Goal: Task Accomplishment & Management: Complete application form

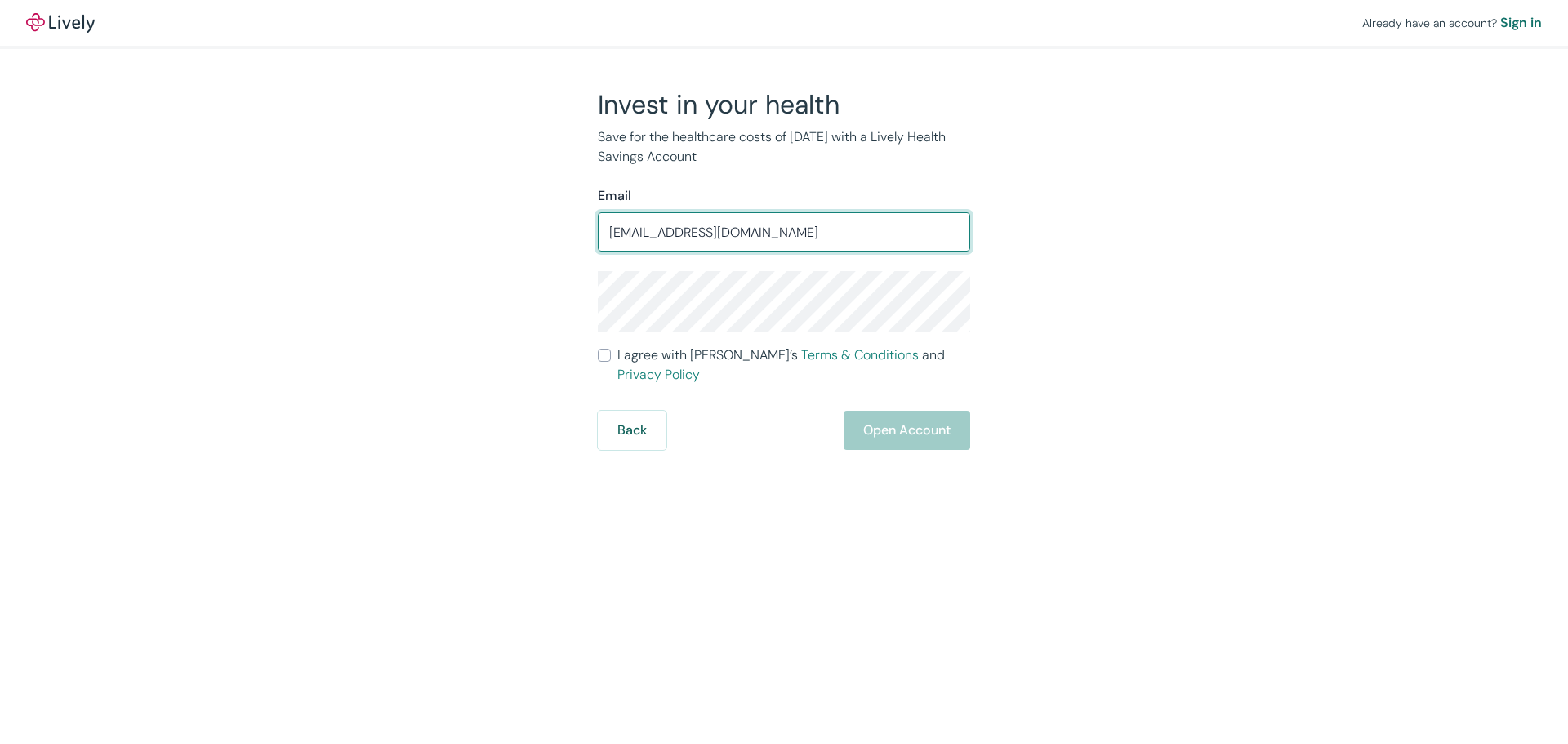
type input "dallascowboys@nc.rr.com"
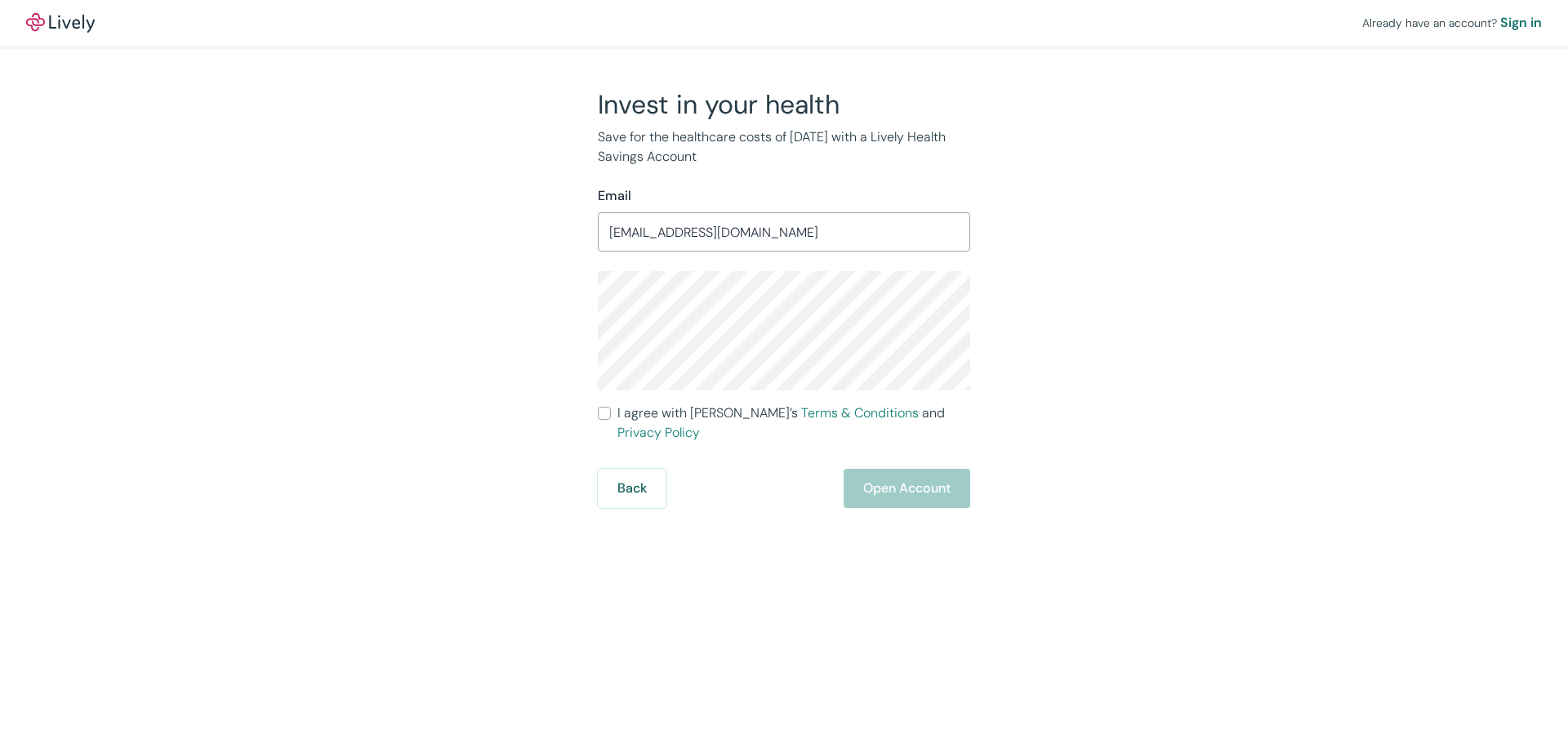
click at [0, 744] on com-1password-button at bounding box center [0, 744] width 0 height 0
click at [605, 410] on input "I agree with Lively’s Terms & Conditions and Privacy Policy" at bounding box center [605, 413] width 13 height 13
checkbox input "true"
click at [927, 469] on button "Open Account" at bounding box center [906, 489] width 126 height 40
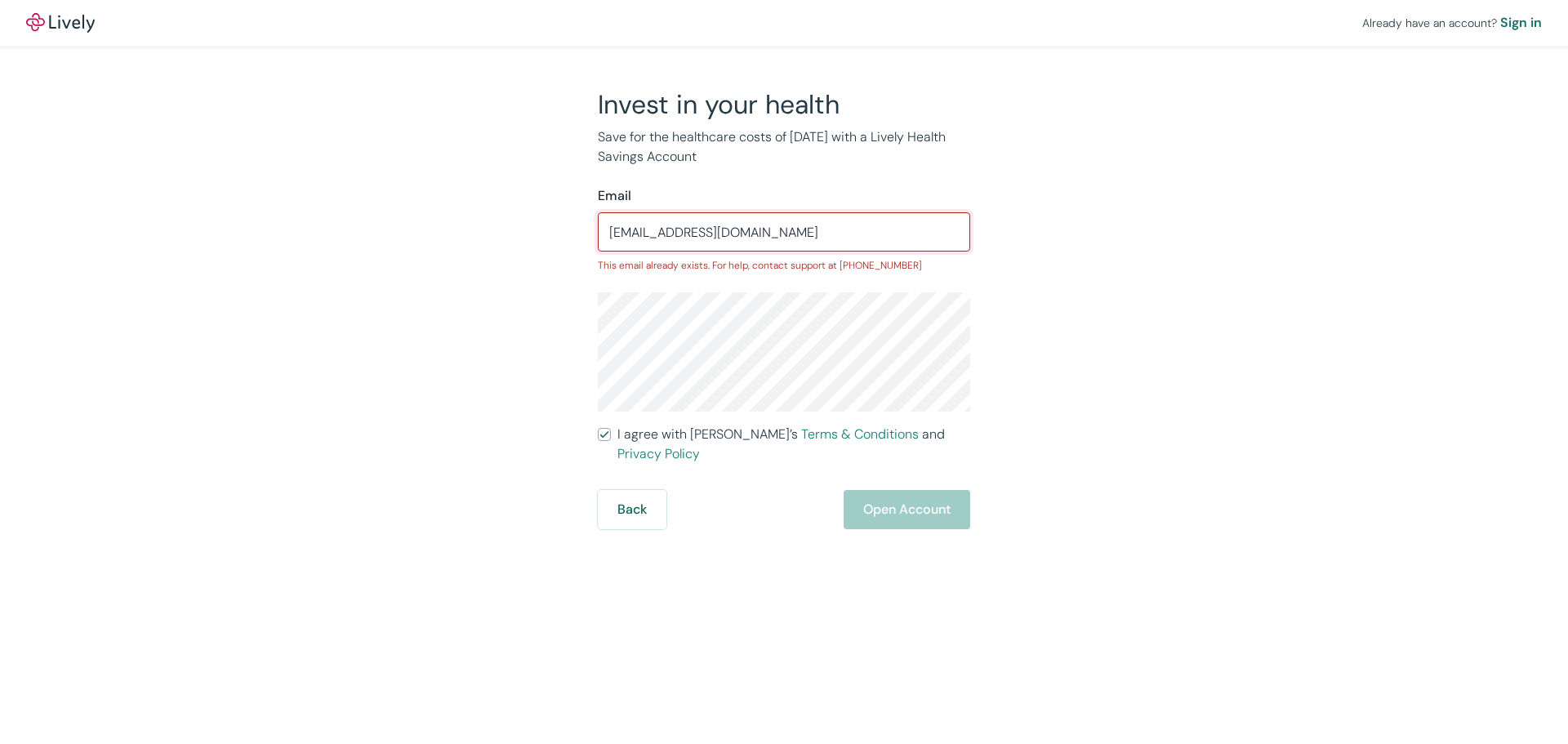
click at [777, 233] on input "dallascowboys@nc.rr.com" at bounding box center [784, 232] width 373 height 33
click at [1165, 281] on div "Invest in your health Save for the healthcare costs of tomorrow with a Lively H…" at bounding box center [774, 309] width 784 height 441
click at [1526, 30] on div "Sign in" at bounding box center [1521, 23] width 41 height 19
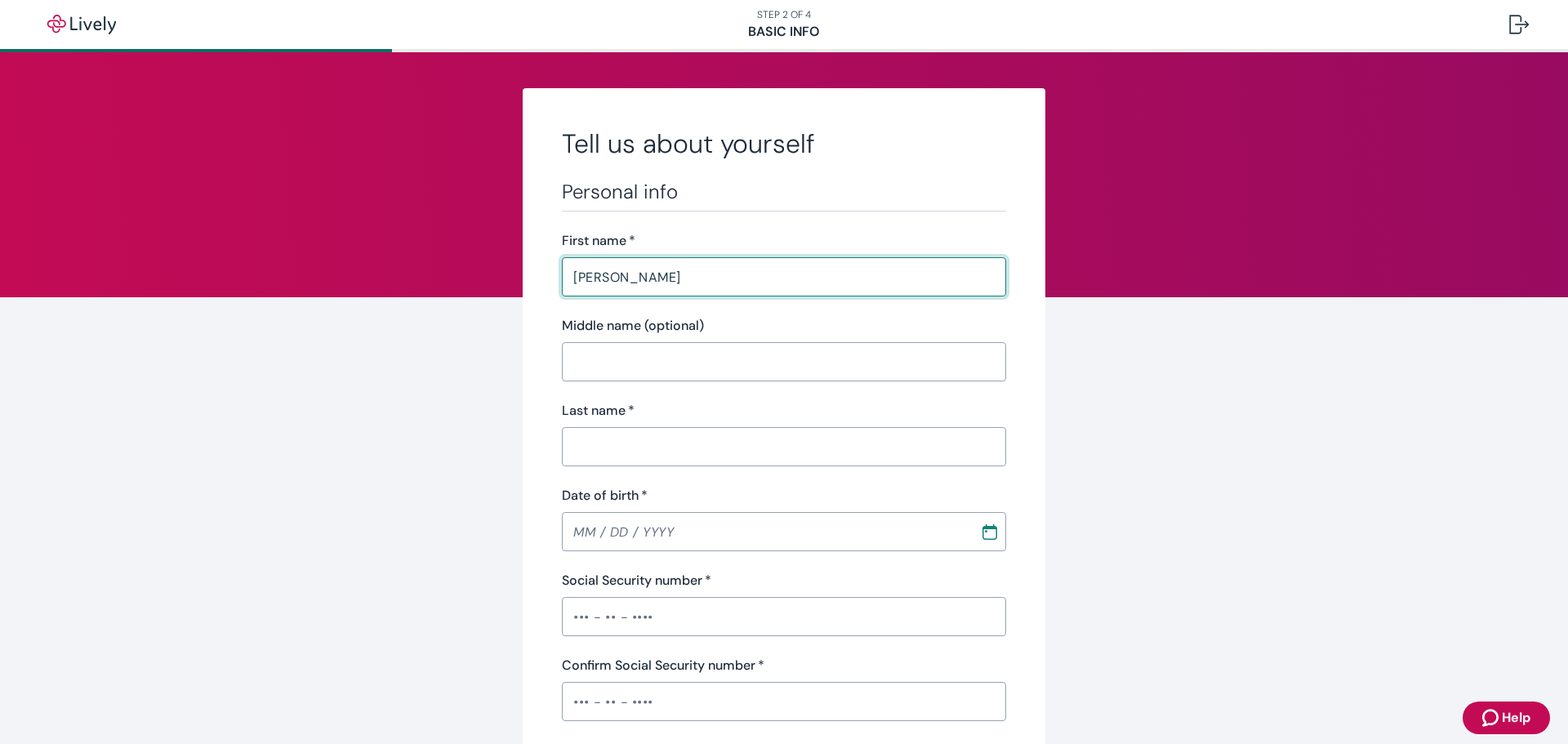
type input "[PERSON_NAME]"
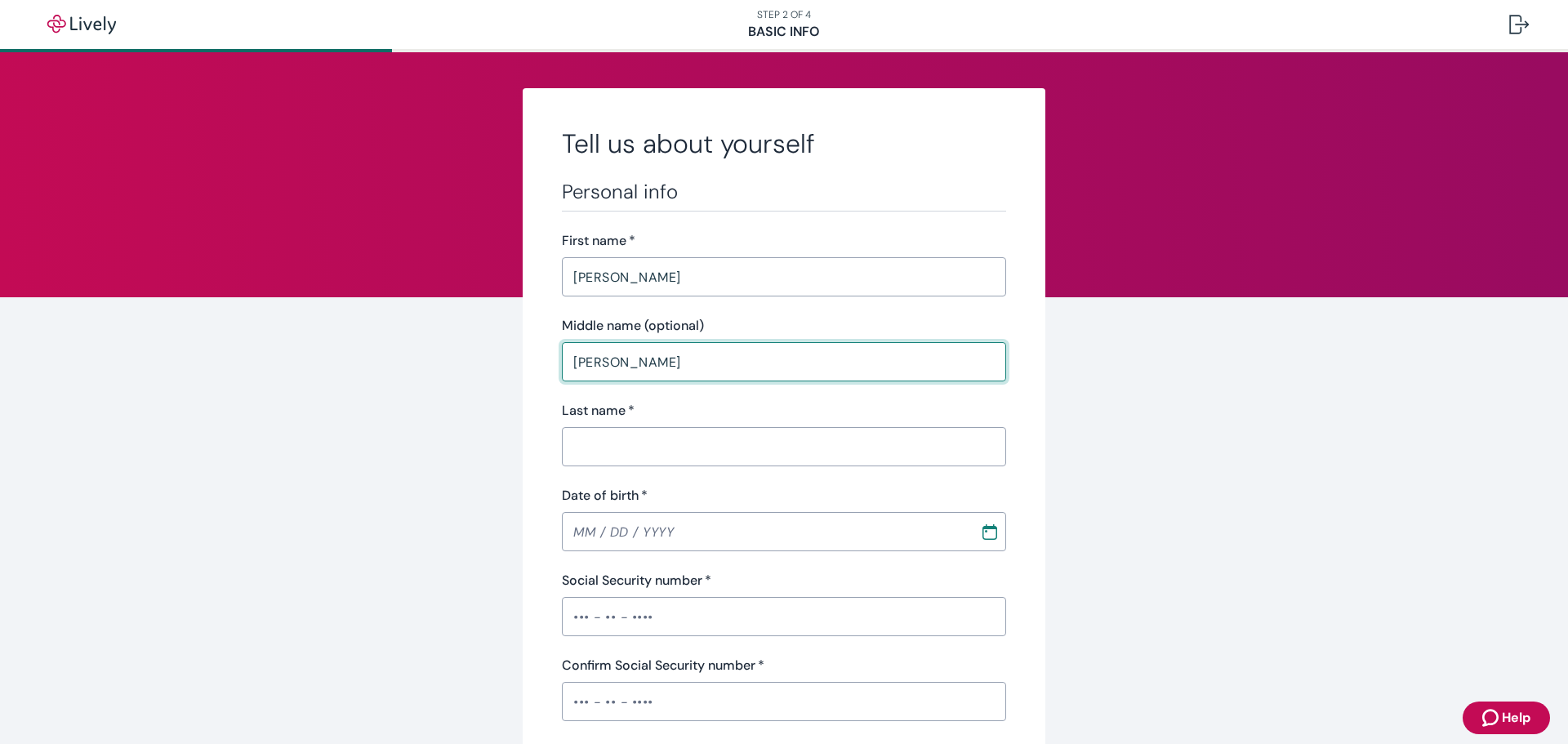
type input "[PERSON_NAME]"
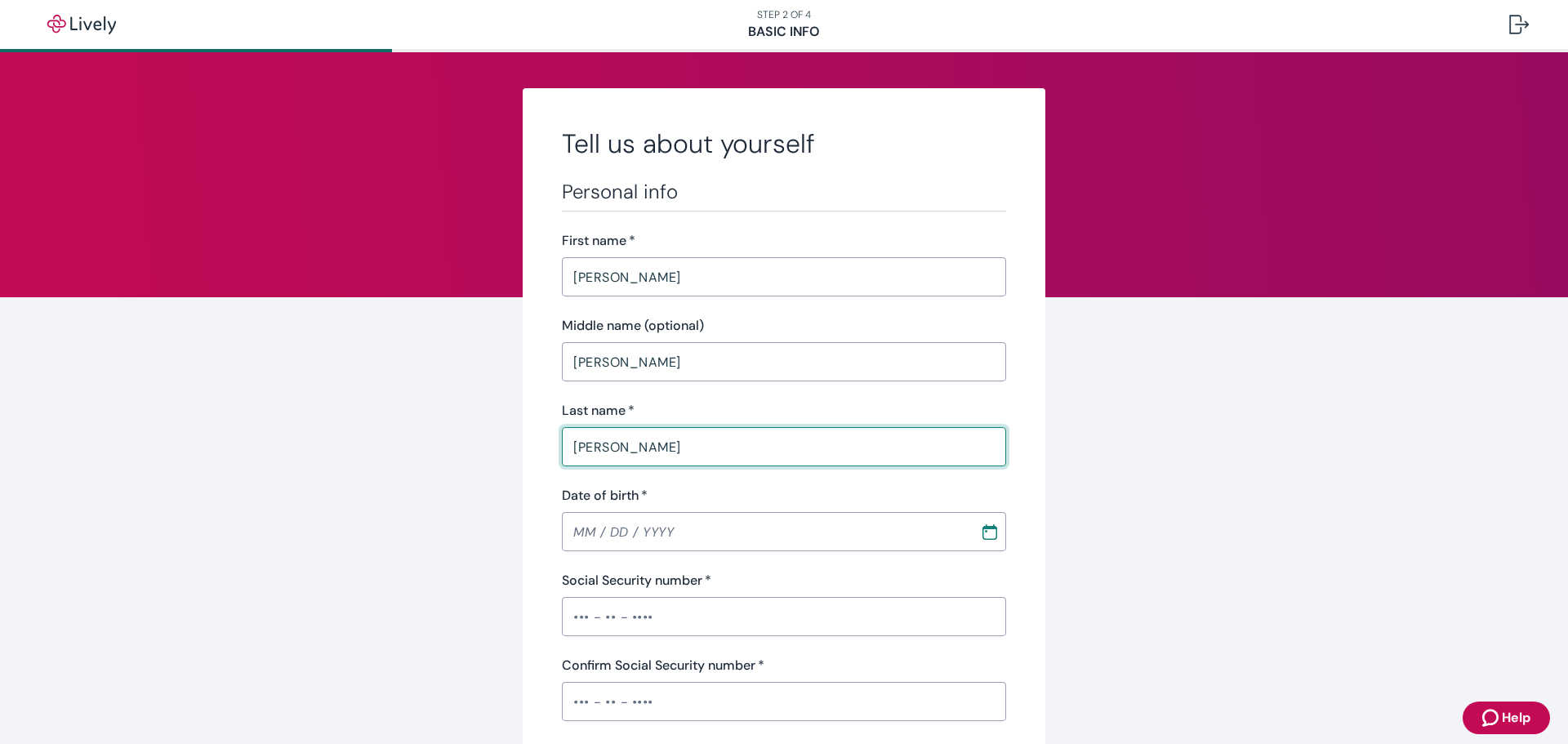
type input "[PERSON_NAME]"
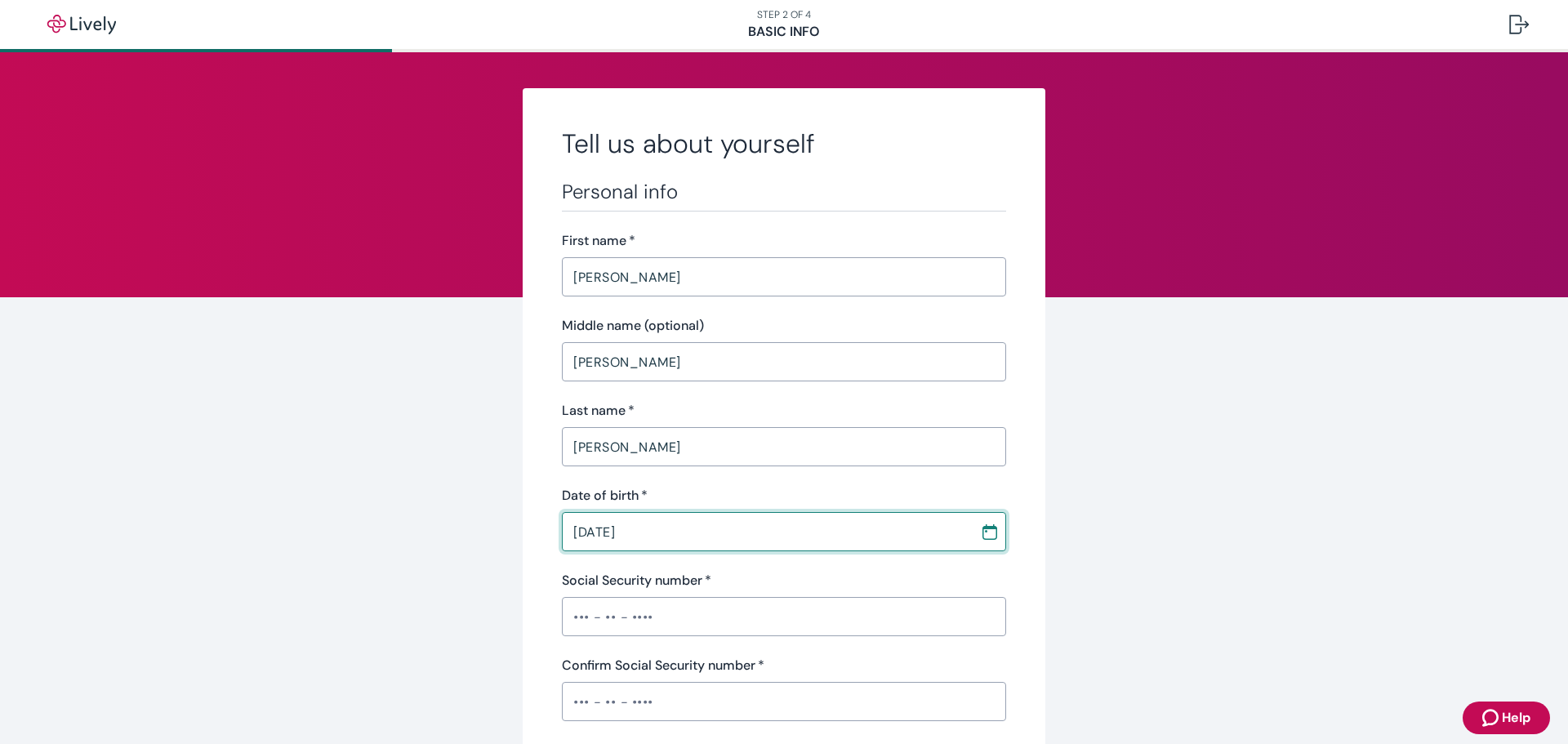
type input "[DATE]"
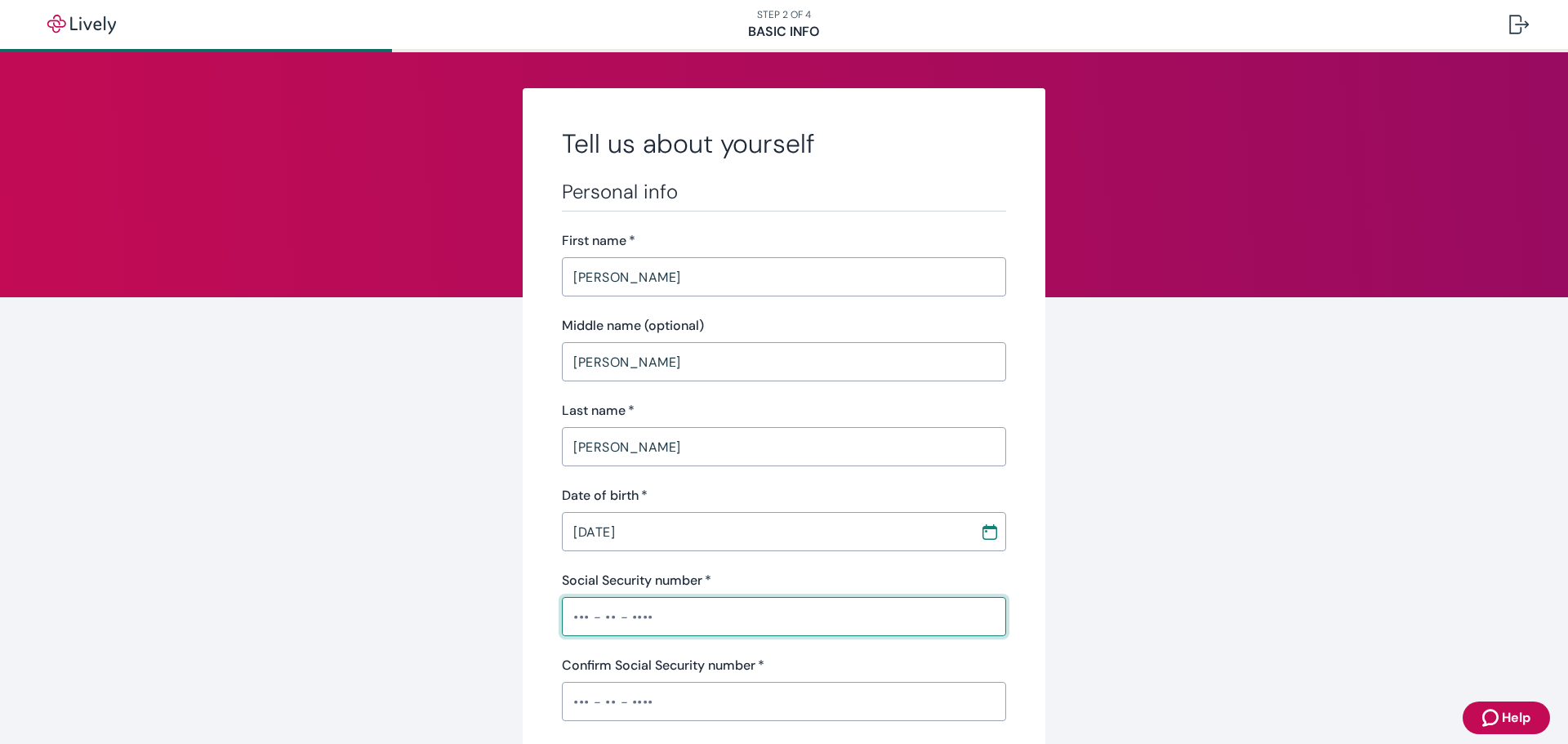
click at [686, 617] on input "Social Security number   *" at bounding box center [783, 617] width 444 height 33
paste input "•••-••-4218"
type input "•••-••-4218"
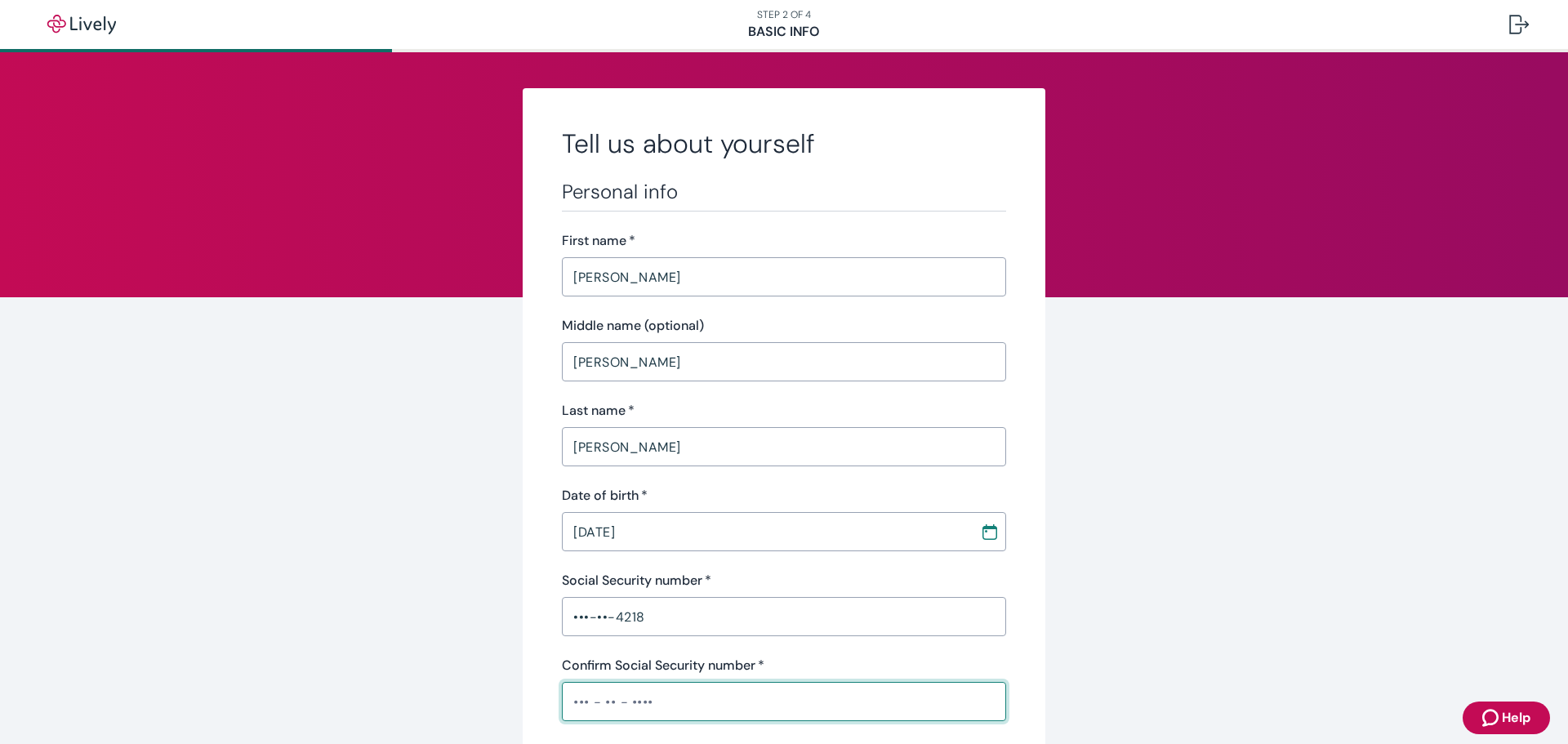
click at [683, 690] on input "Confirm Social Security number   *" at bounding box center [783, 702] width 444 height 33
paste input "•••-••-4218"
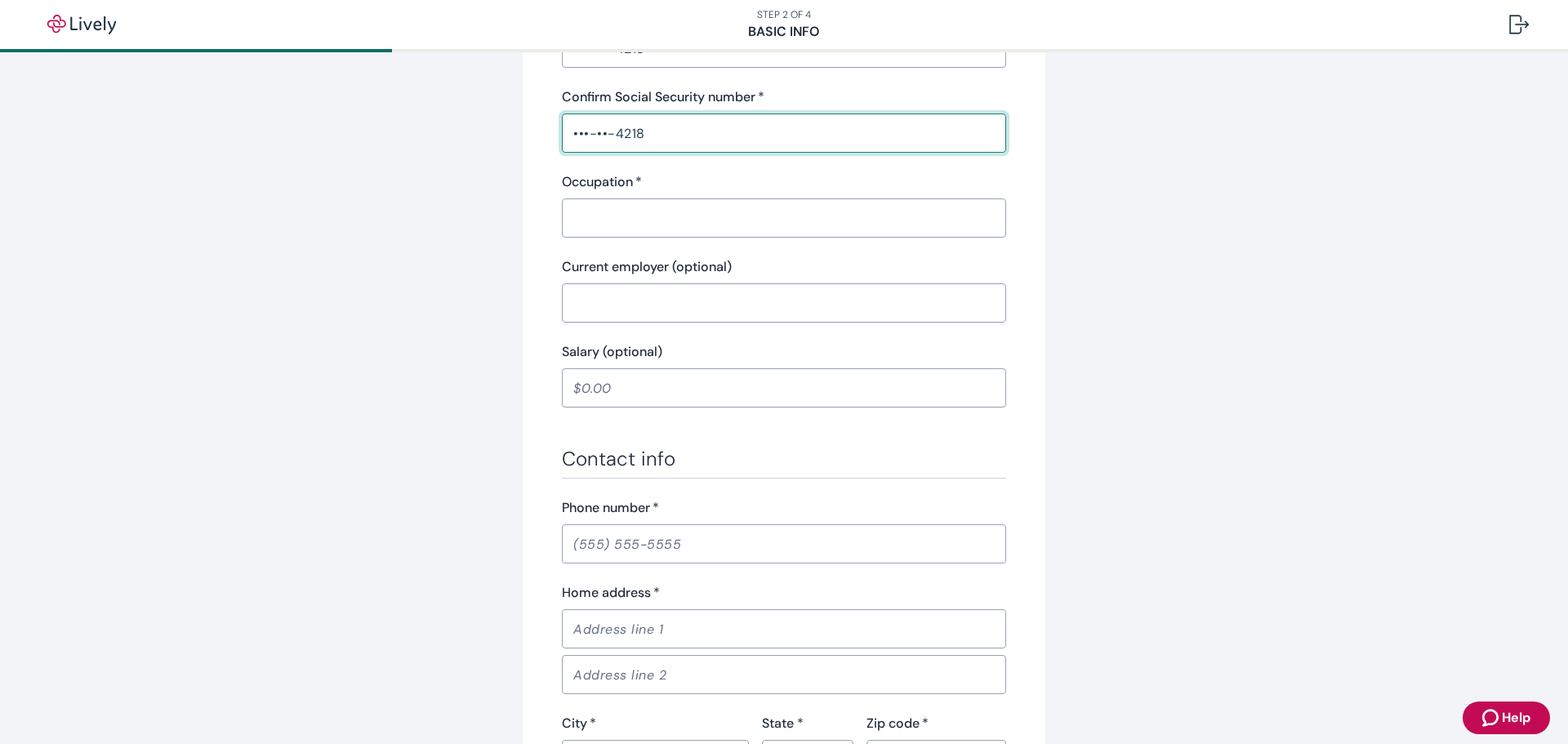
scroll to position [572, 0]
type input "•••-••-4218"
click at [615, 220] on input "Occupation   *" at bounding box center [783, 215] width 444 height 33
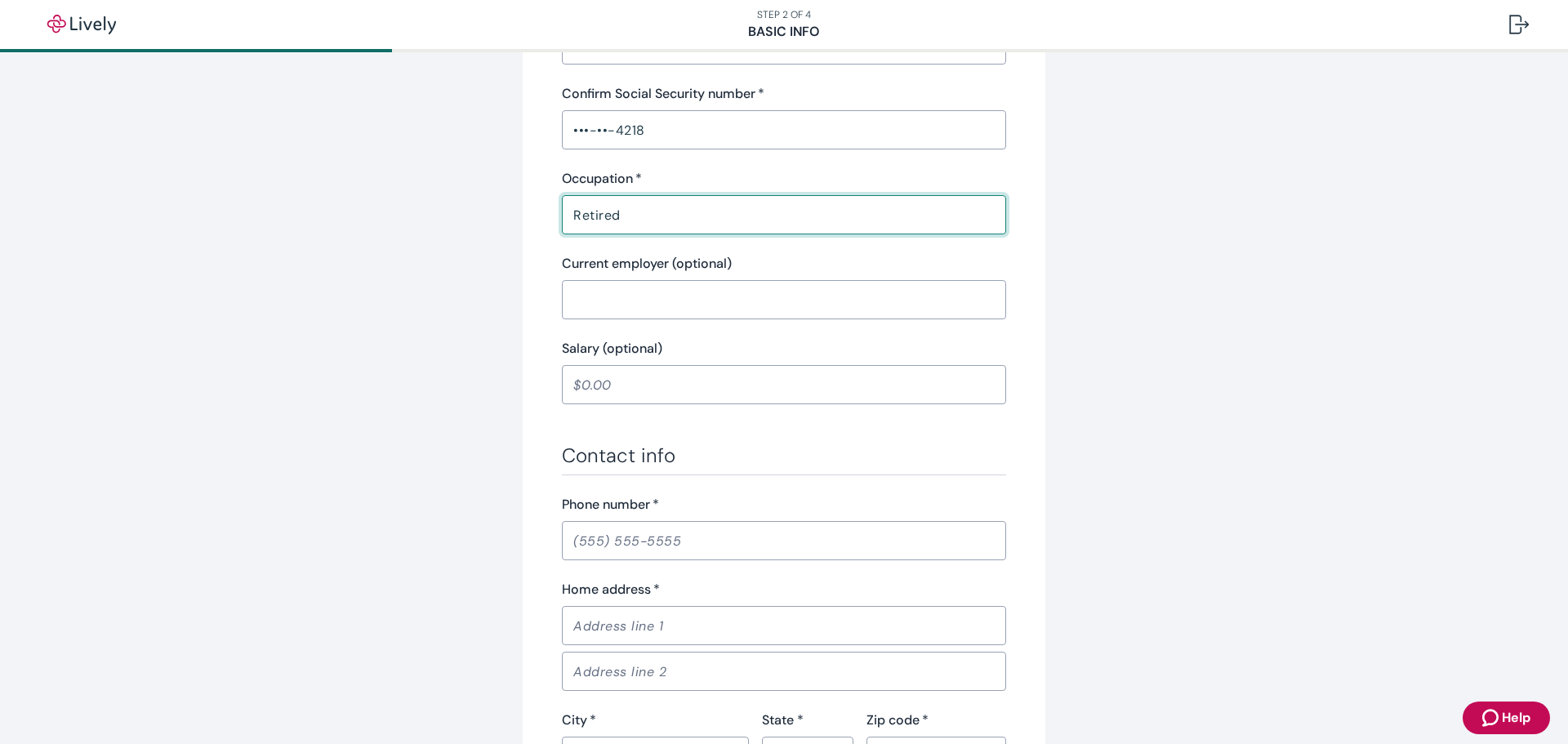
type input "Retired"
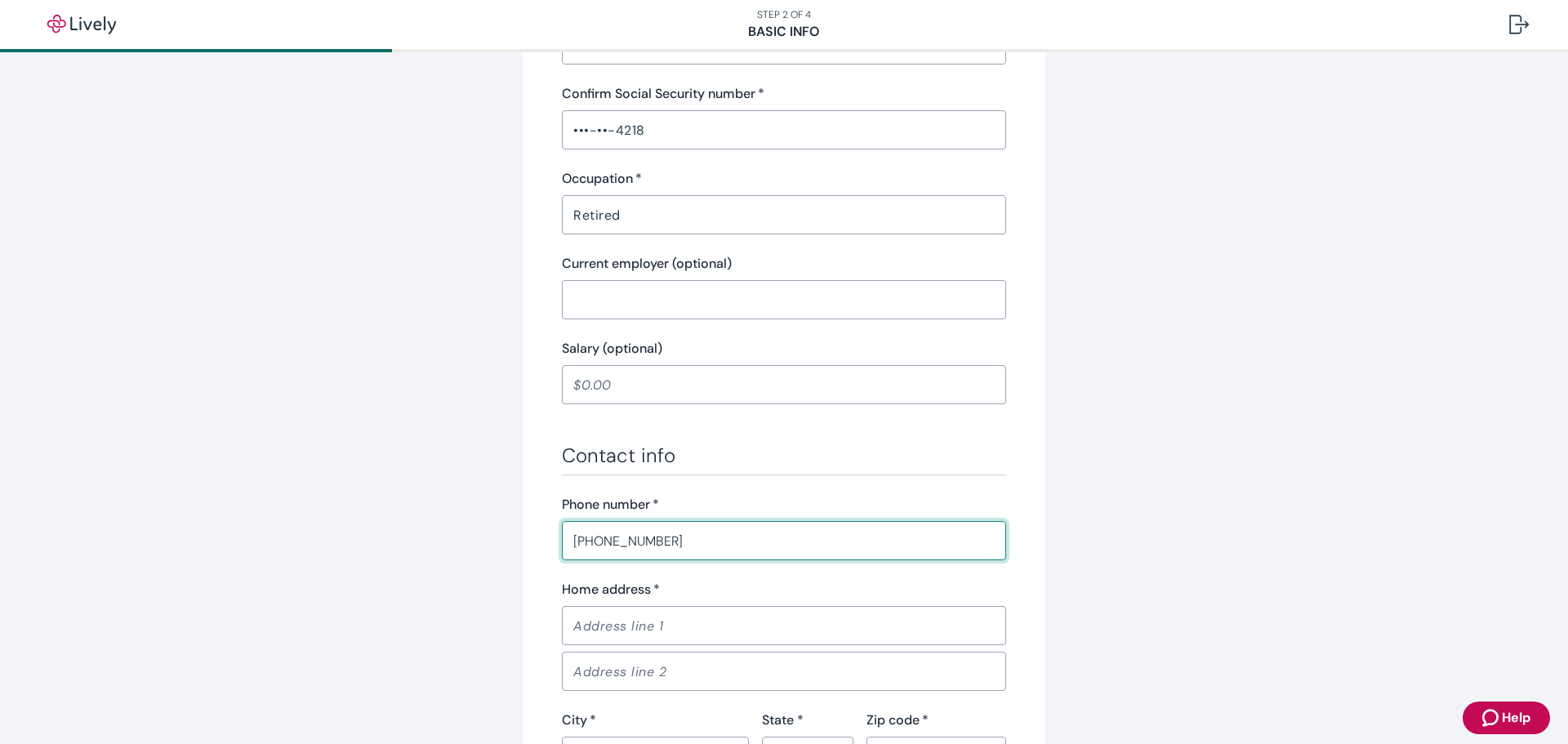
type input "[PHONE_NUMBER]"
click at [635, 630] on input "Home address   *" at bounding box center [783, 626] width 444 height 33
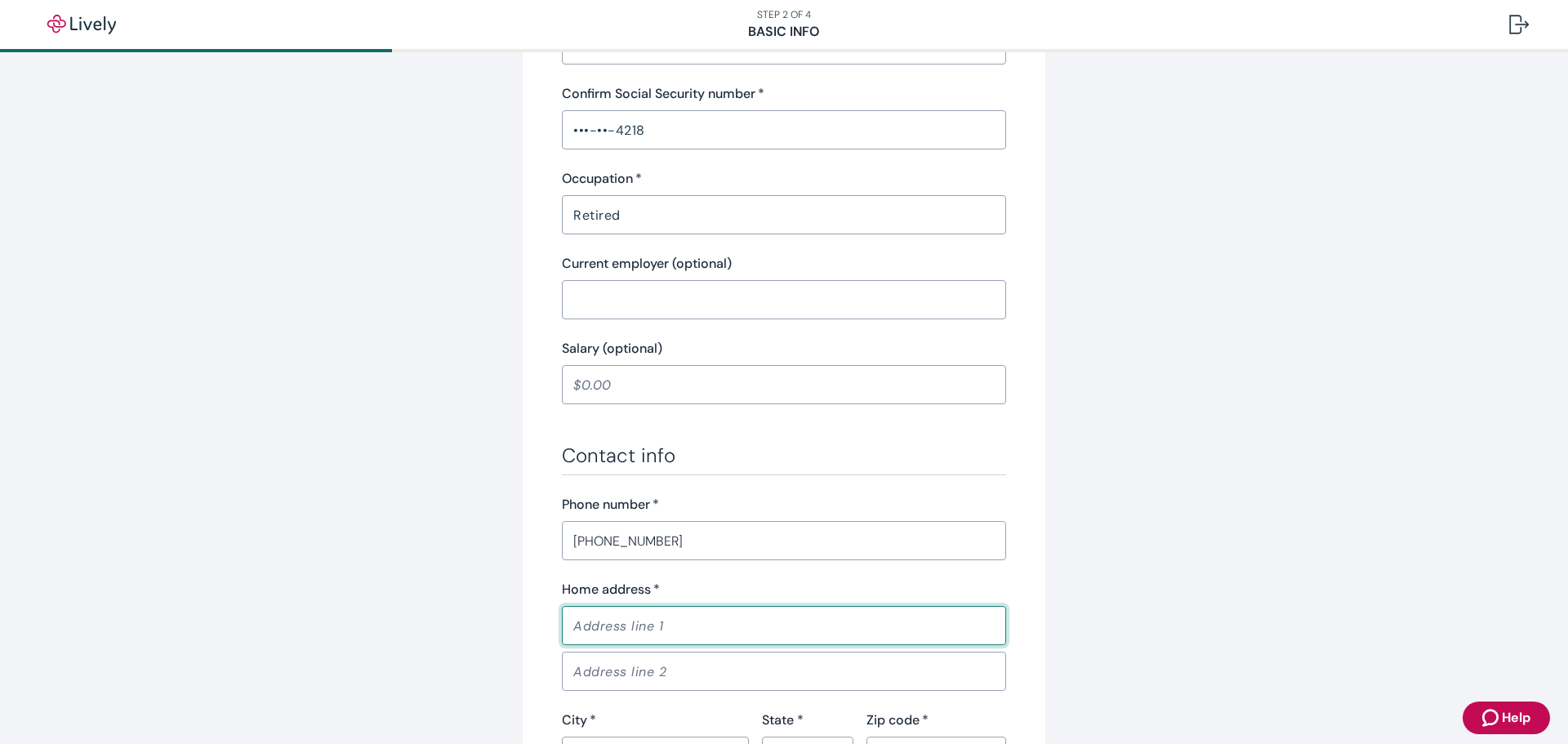
type input "[STREET_ADDRESS]"
type input "[GEOGRAPHIC_DATA]"
type input "[US_STATE]"
type input "27613"
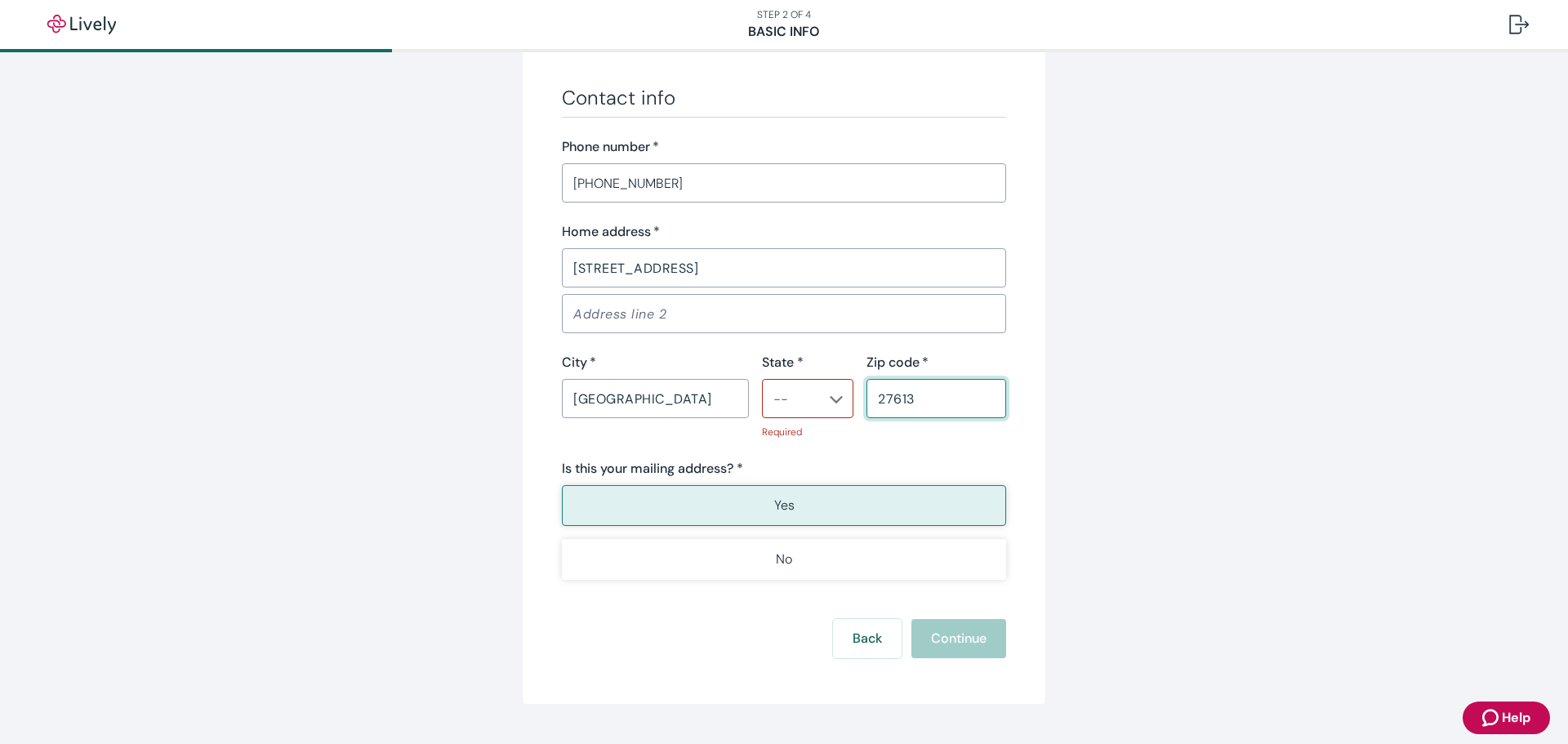
scroll to position [969, 0]
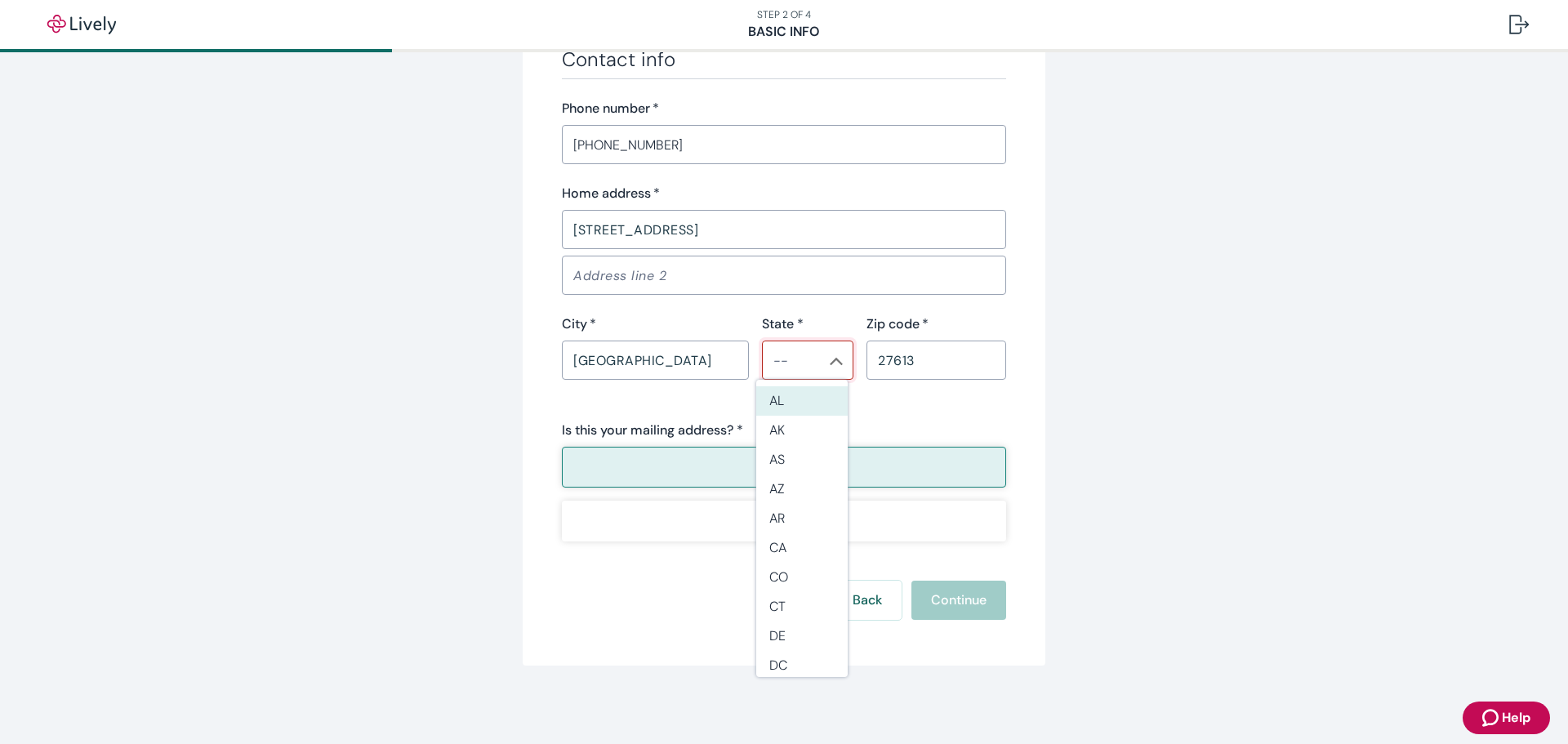
click at [809, 364] on input "State *" at bounding box center [794, 360] width 55 height 23
click at [780, 675] on li "NC" at bounding box center [801, 673] width 91 height 30
type input "NC"
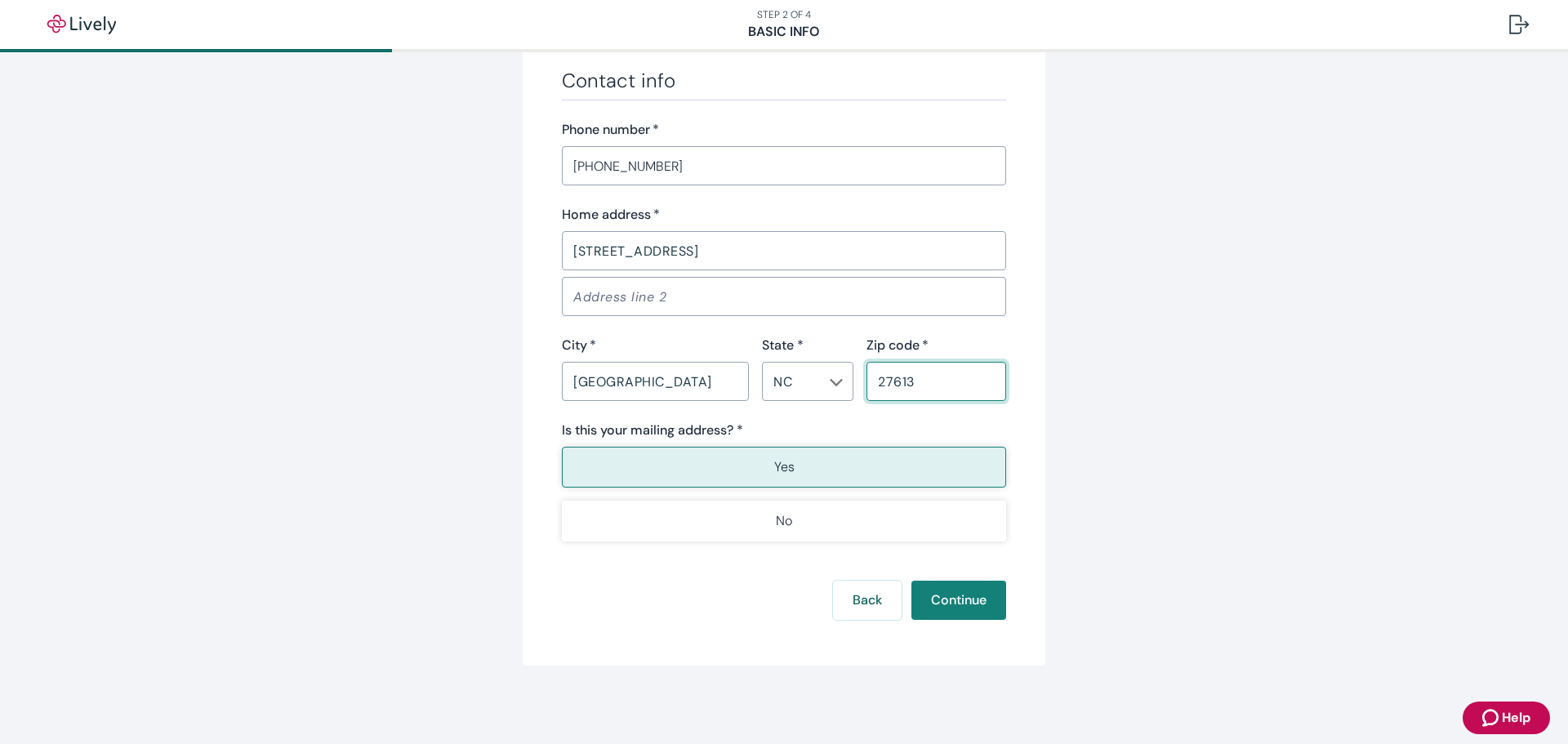
click at [928, 363] on div "27613 ​" at bounding box center [936, 382] width 140 height 40
click at [944, 610] on button "Continue" at bounding box center [958, 600] width 94 height 40
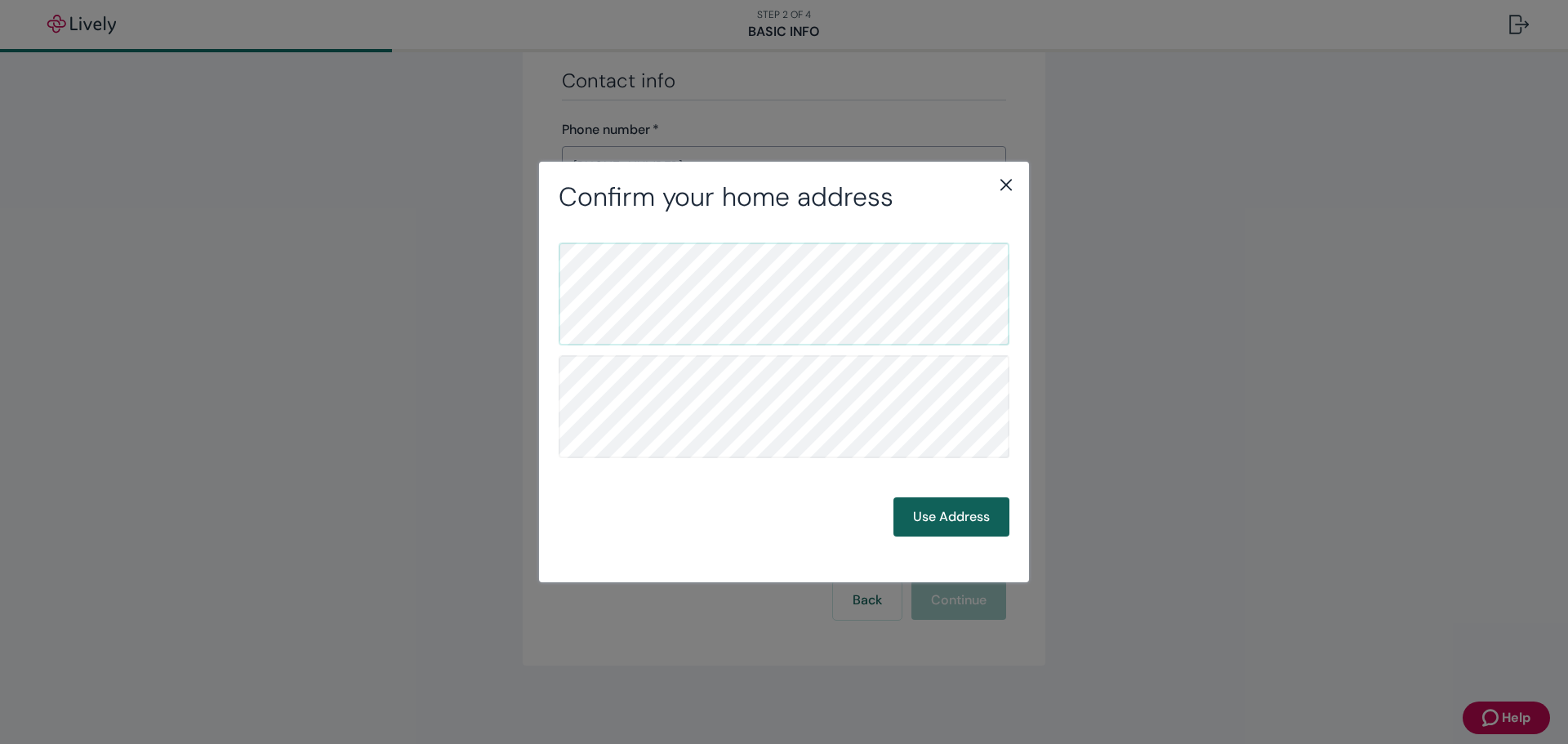
click at [954, 509] on button "Use Address" at bounding box center [952, 517] width 116 height 40
click at [954, 518] on button "Use Address" at bounding box center [952, 517] width 116 height 40
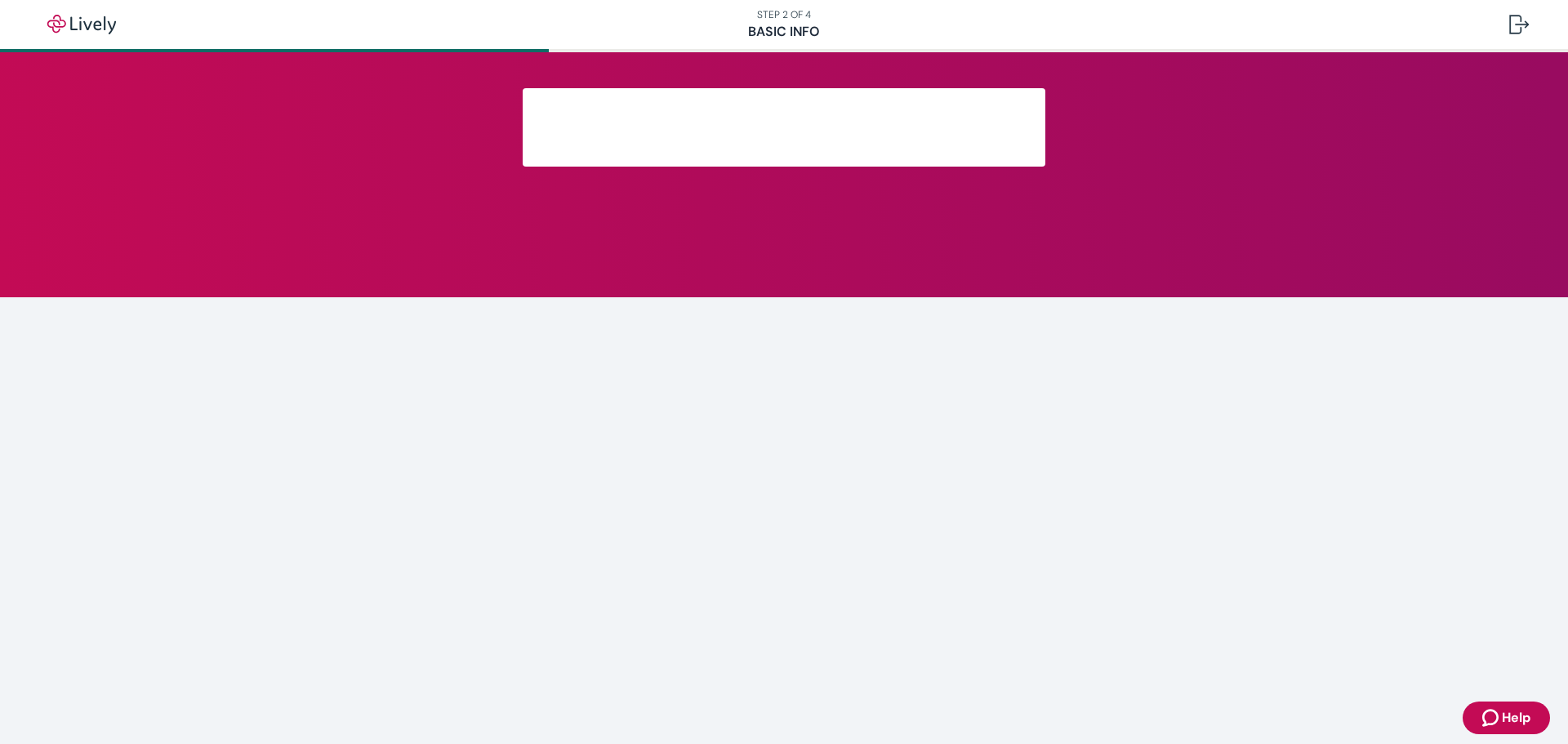
scroll to position [182, 0]
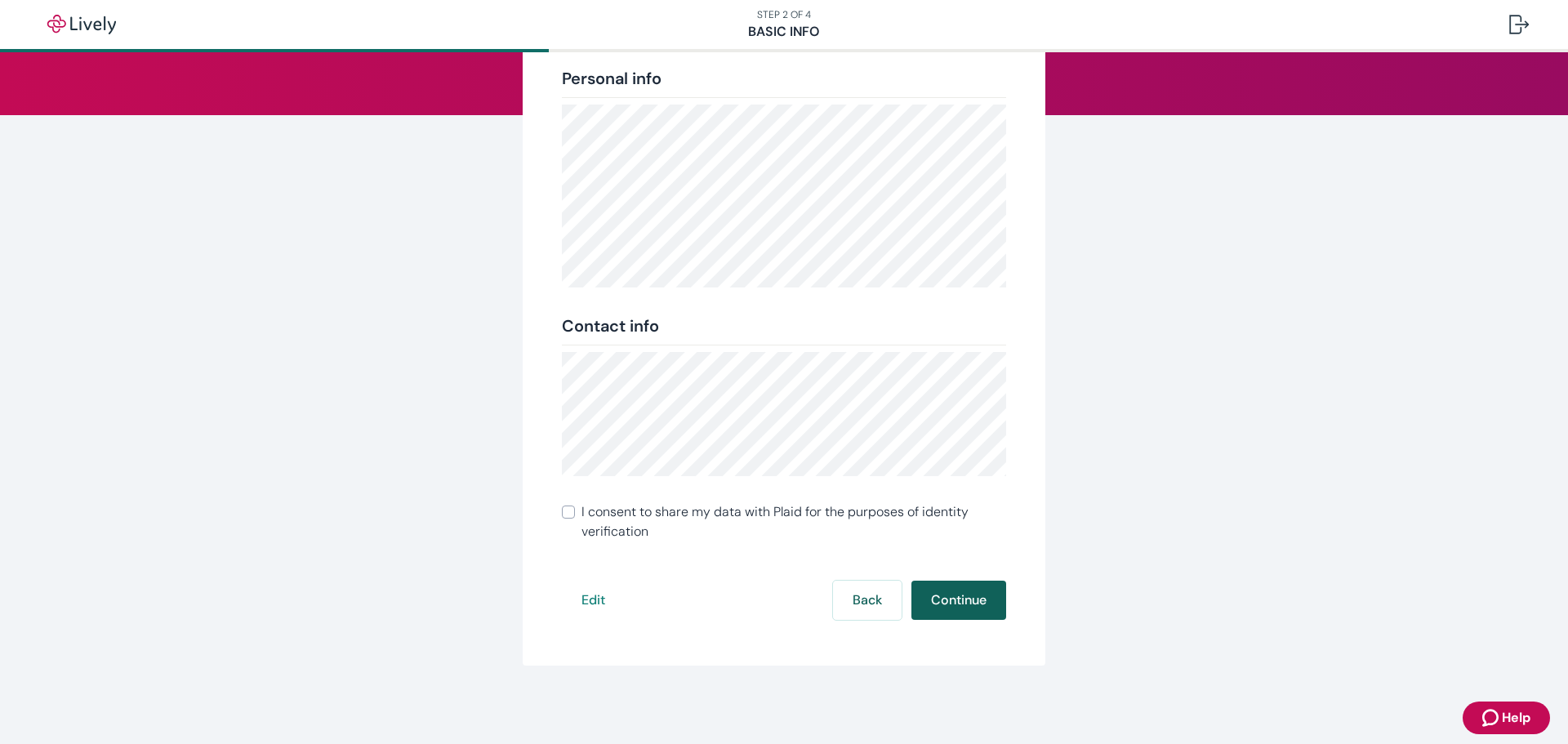
click at [961, 609] on button "Continue" at bounding box center [958, 600] width 94 height 40
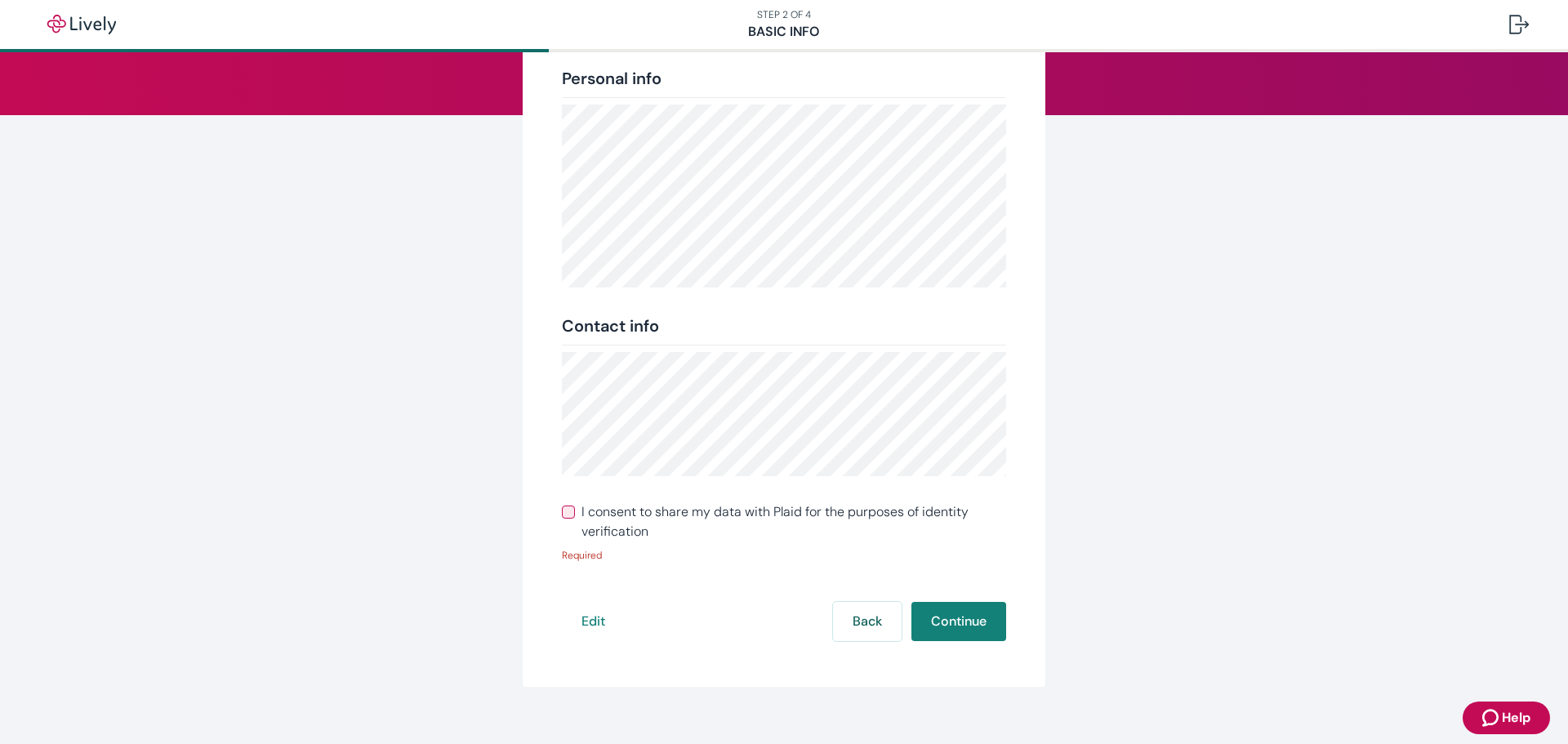
click at [562, 510] on input "I consent to share my data with Plaid for the purposes of identity verification" at bounding box center [568, 513] width 13 height 13
checkbox input "true"
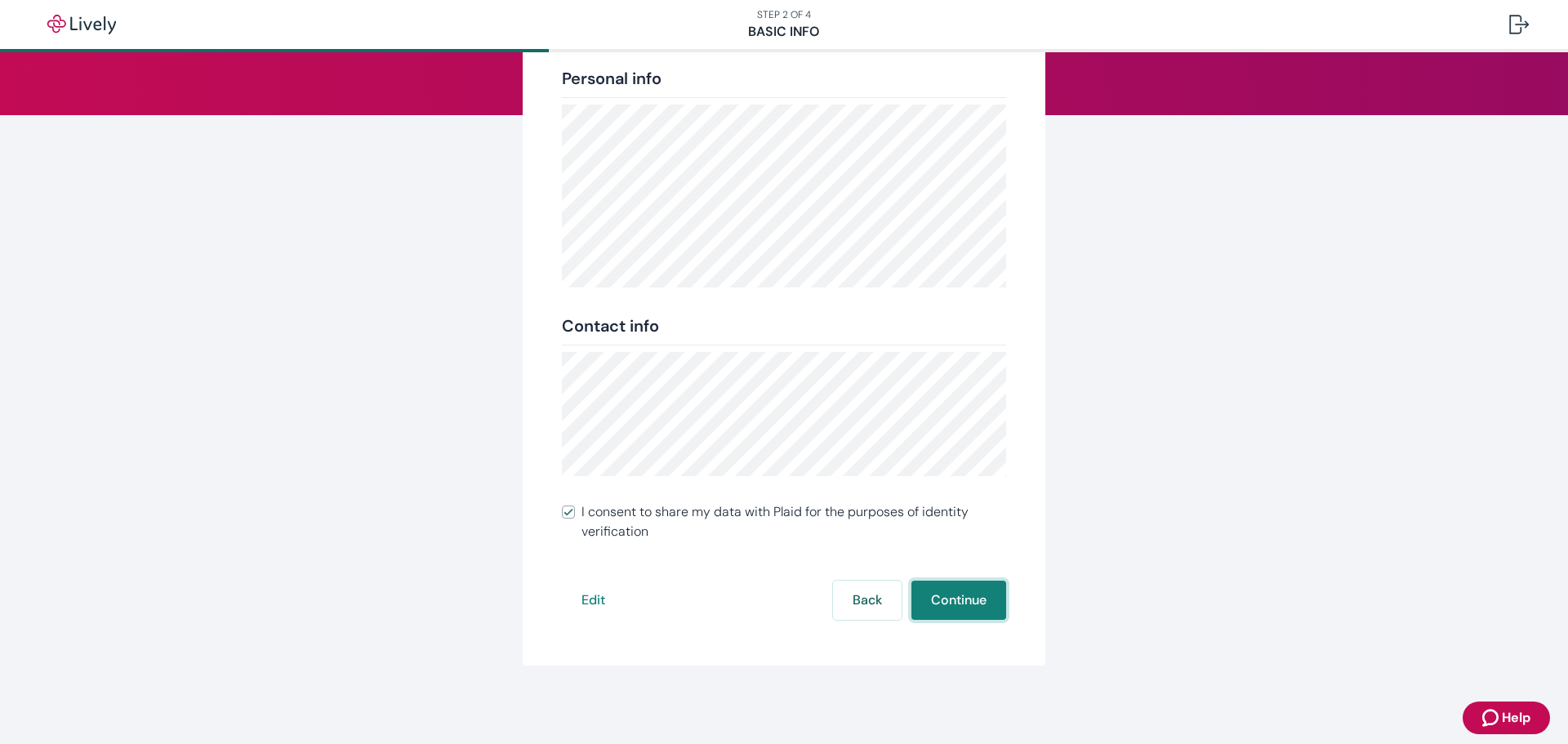
click at [968, 606] on button "Continue" at bounding box center [958, 600] width 94 height 40
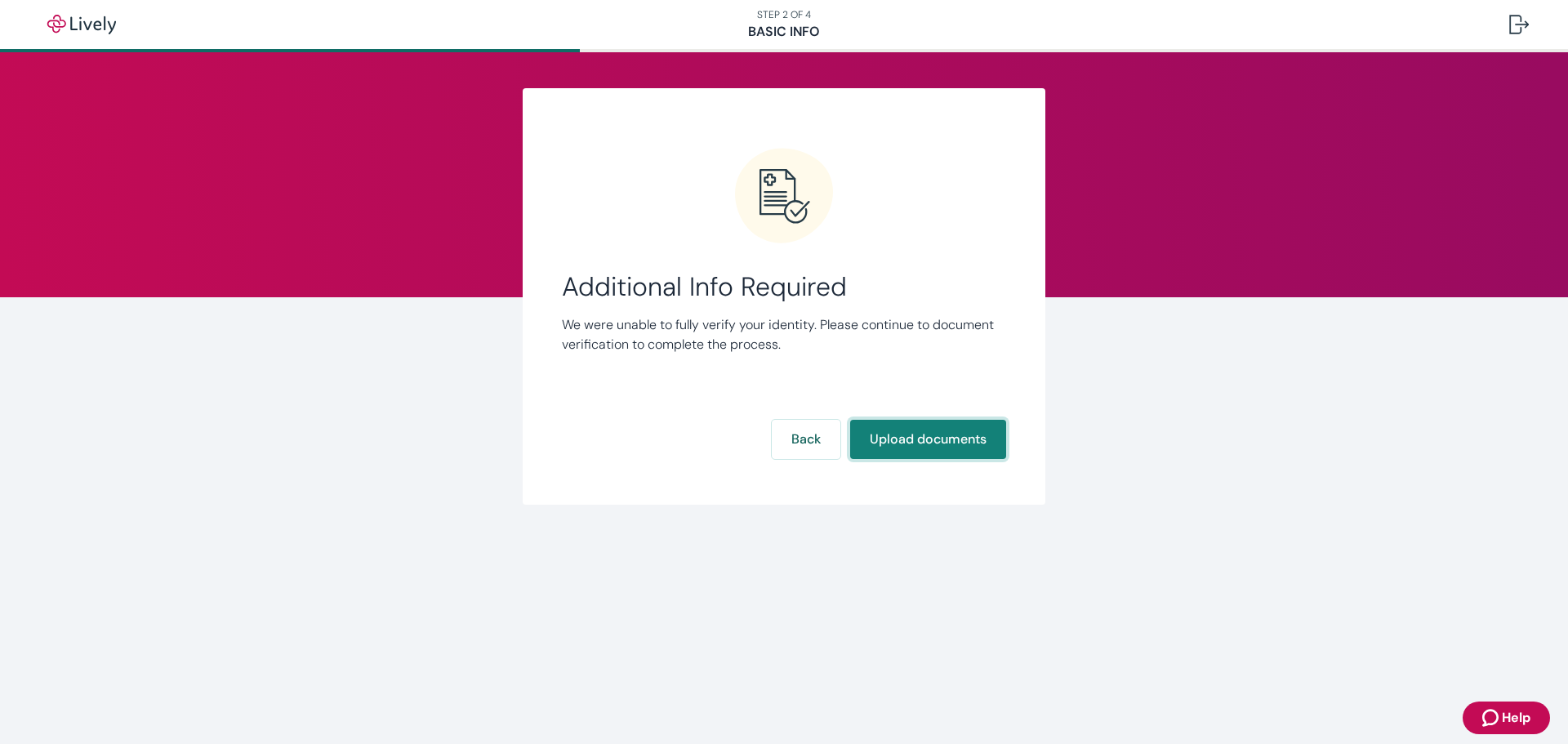
click at [917, 446] on button "Upload documents" at bounding box center [928, 439] width 156 height 40
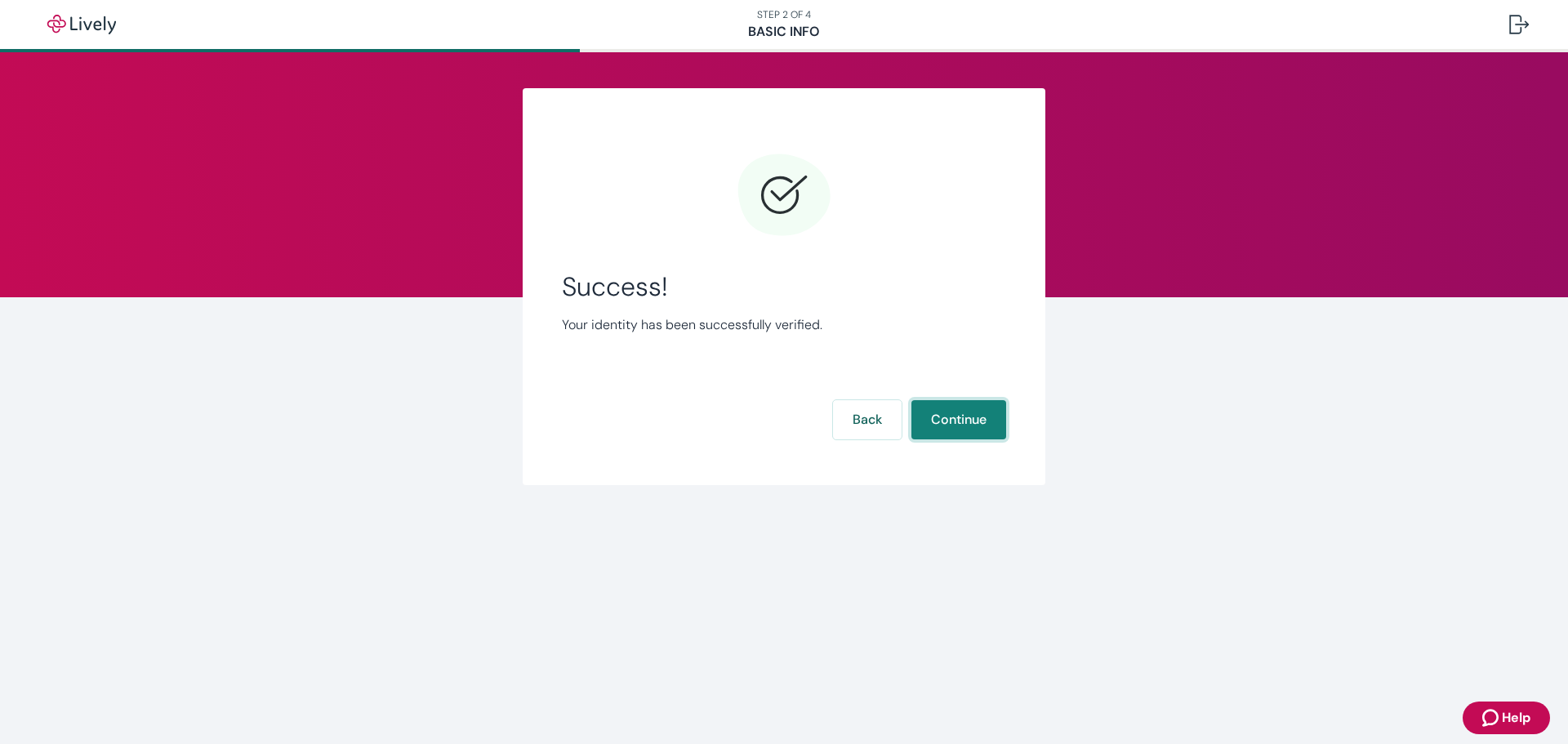
click at [959, 410] on button "Continue" at bounding box center [958, 419] width 94 height 40
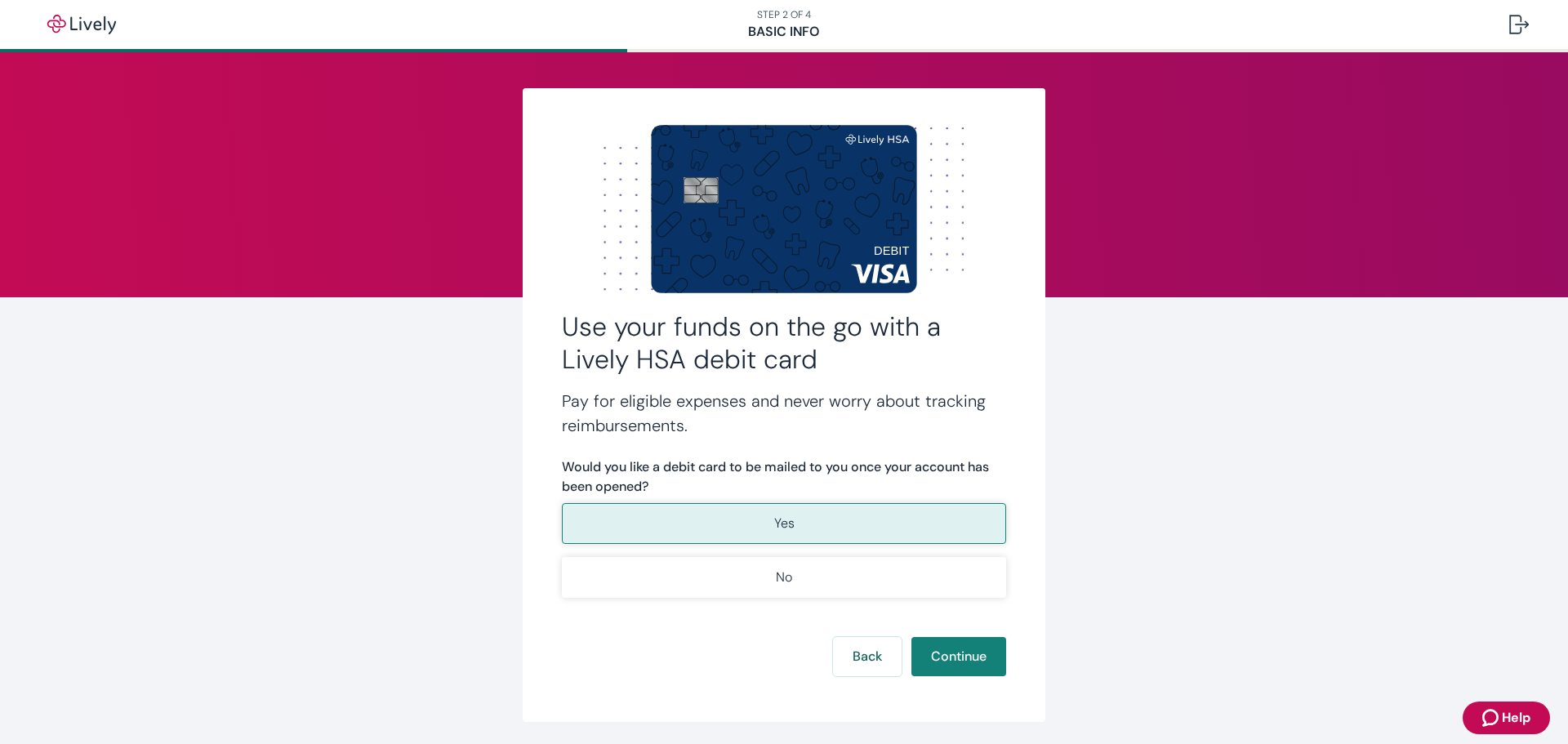
click at [774, 521] on p "Yes" at bounding box center [784, 523] width 20 height 19
click at [953, 660] on button "Continue" at bounding box center [958, 656] width 94 height 40
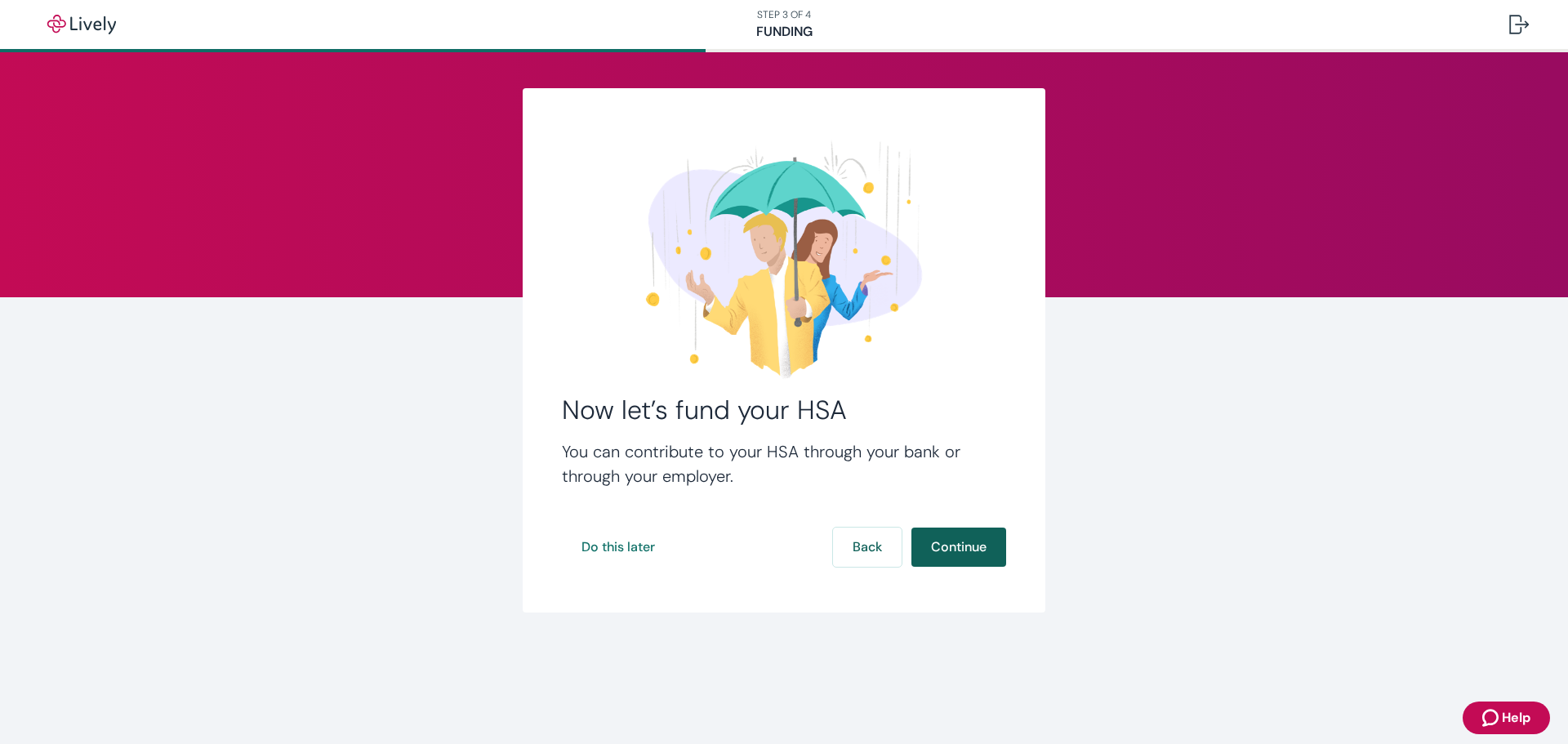
click at [945, 545] on button "Continue" at bounding box center [958, 547] width 94 height 40
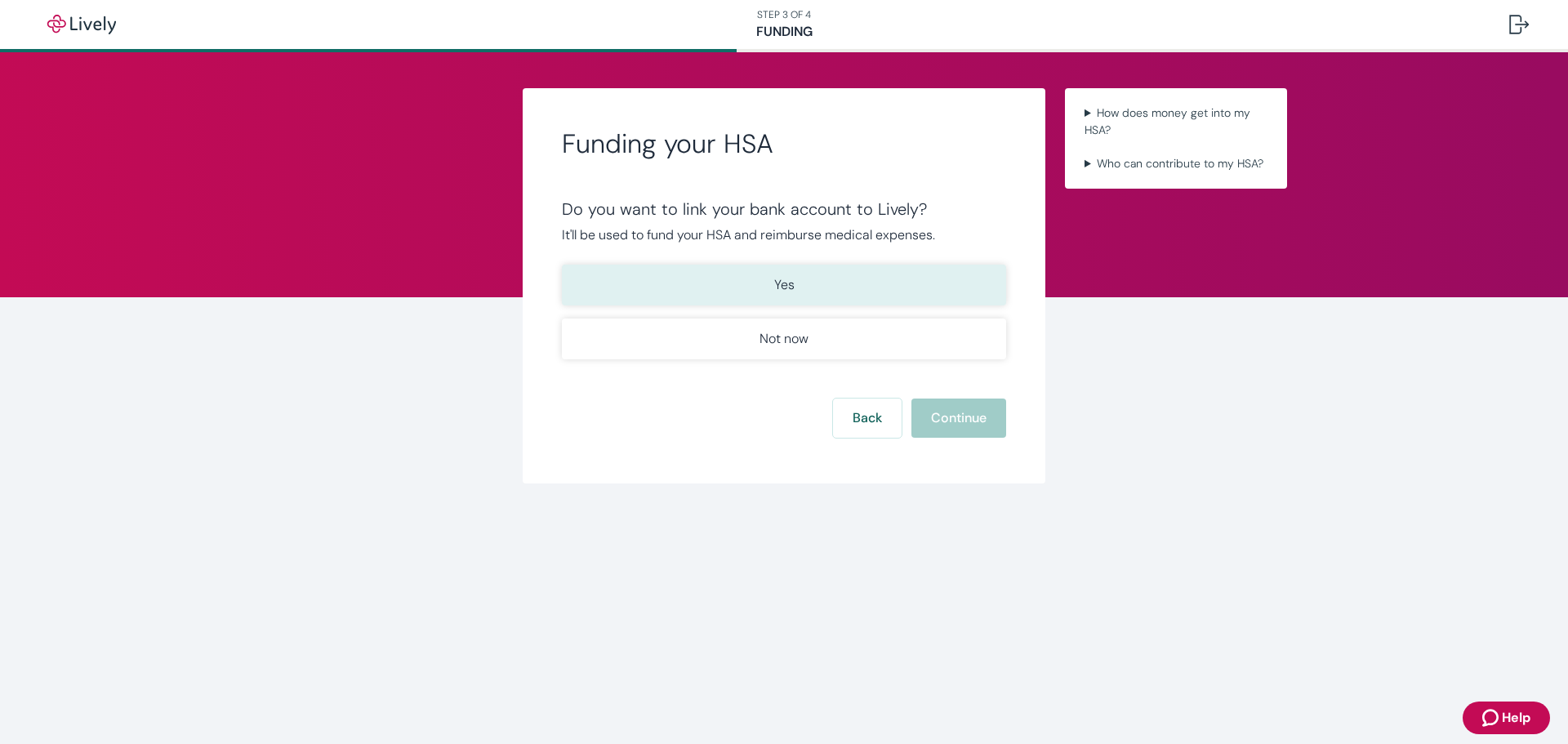
click at [722, 293] on button "Yes" at bounding box center [783, 285] width 444 height 40
click at [955, 413] on button "Continue" at bounding box center [958, 418] width 94 height 40
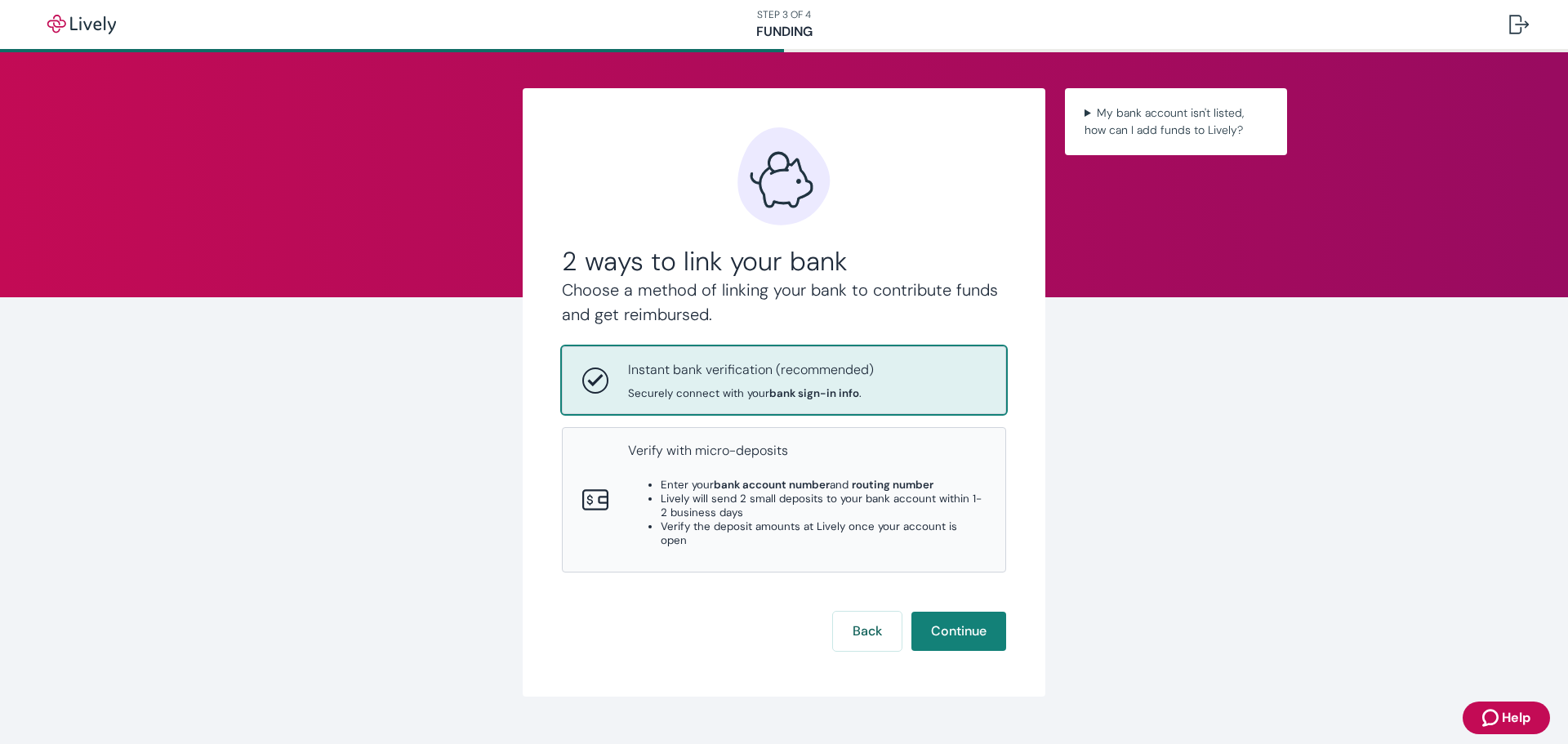
click at [685, 378] on p "Instant bank verification (recommended)" at bounding box center [750, 370] width 246 height 19
click at [959, 621] on button "Continue" at bounding box center [958, 631] width 94 height 40
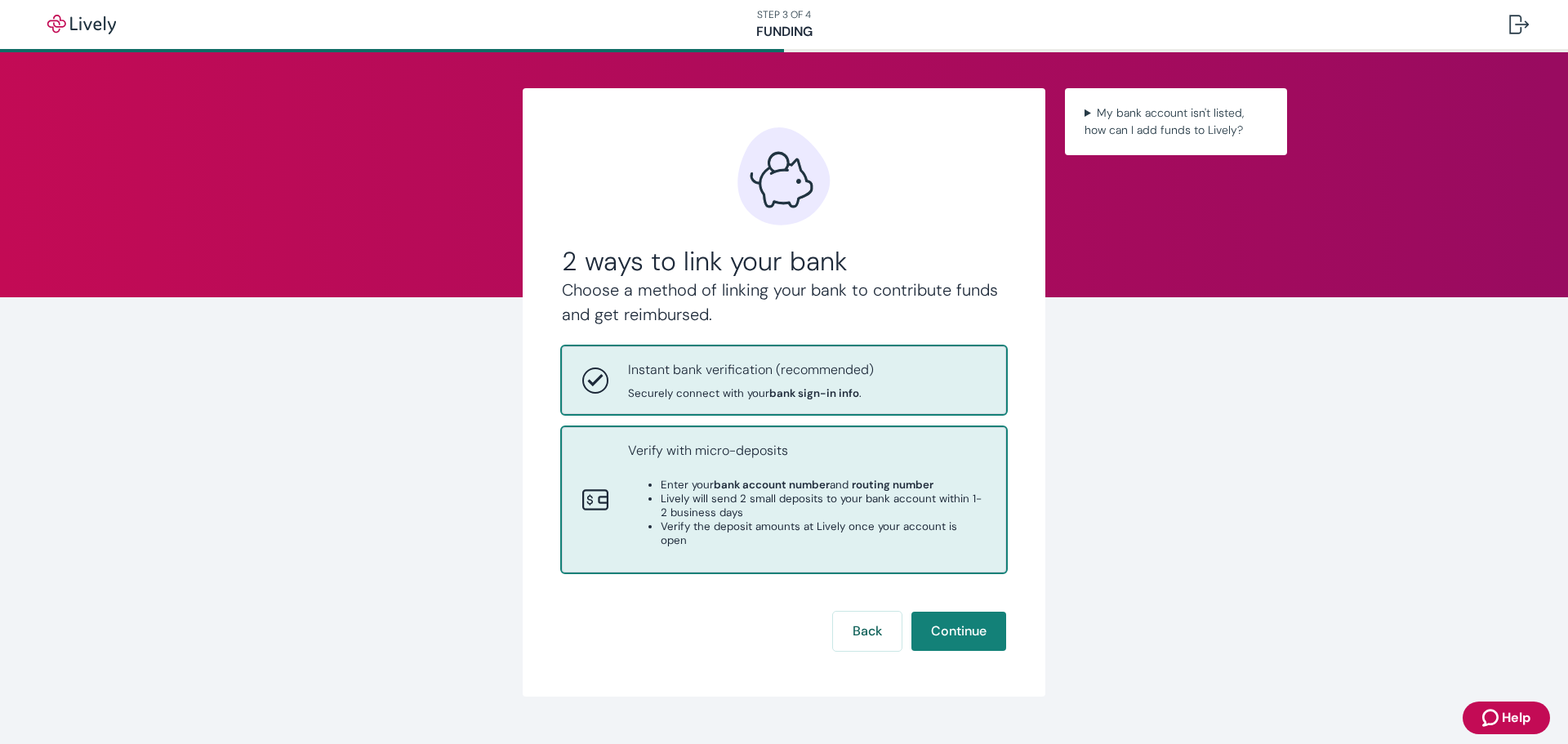
click at [703, 488] on li "Enter your bank account number and routing number" at bounding box center [823, 485] width 325 height 13
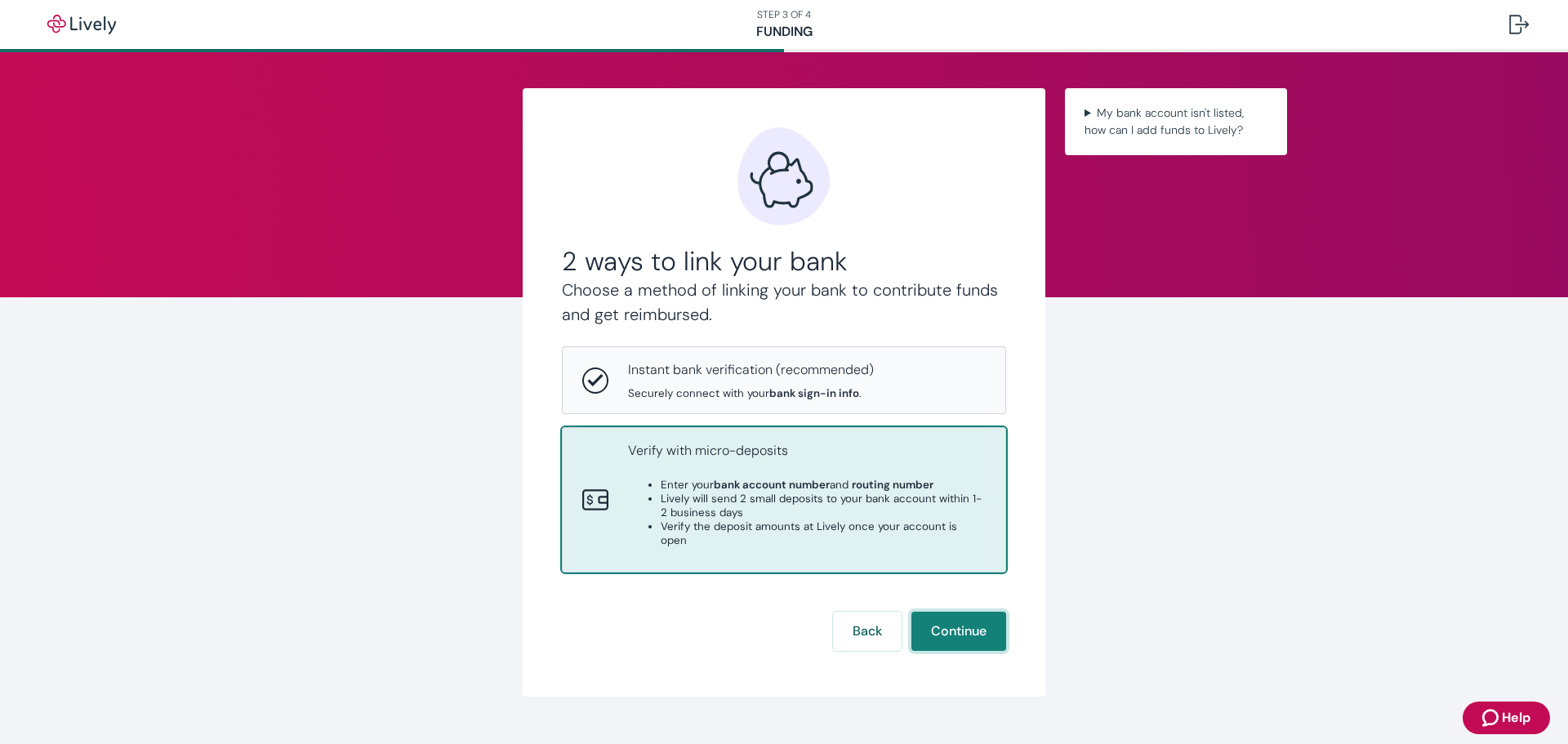
click at [942, 616] on button "Continue" at bounding box center [958, 631] width 94 height 40
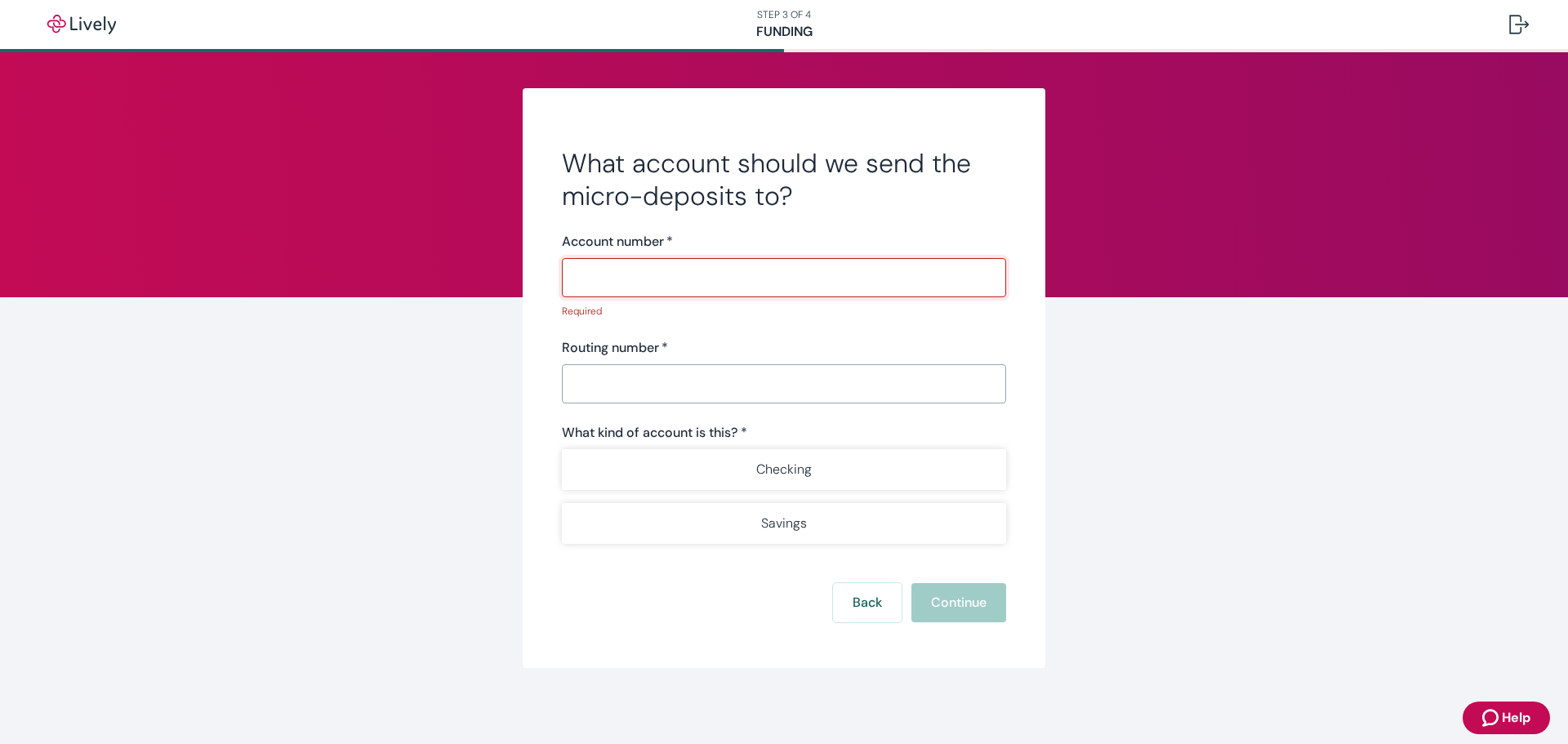
click at [684, 388] on input "Routing number   *" at bounding box center [783, 385] width 444 height 33
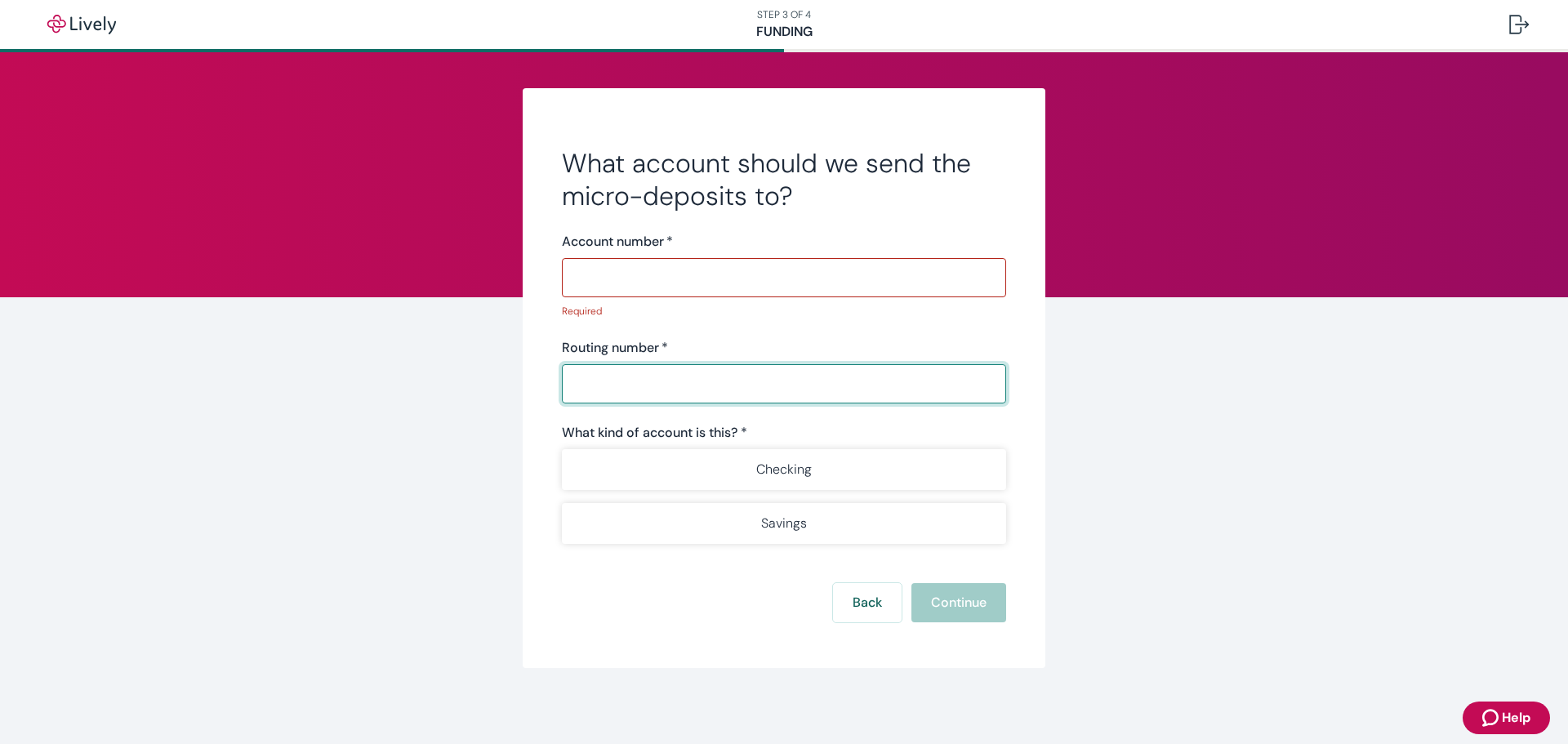
paste input "053000219"
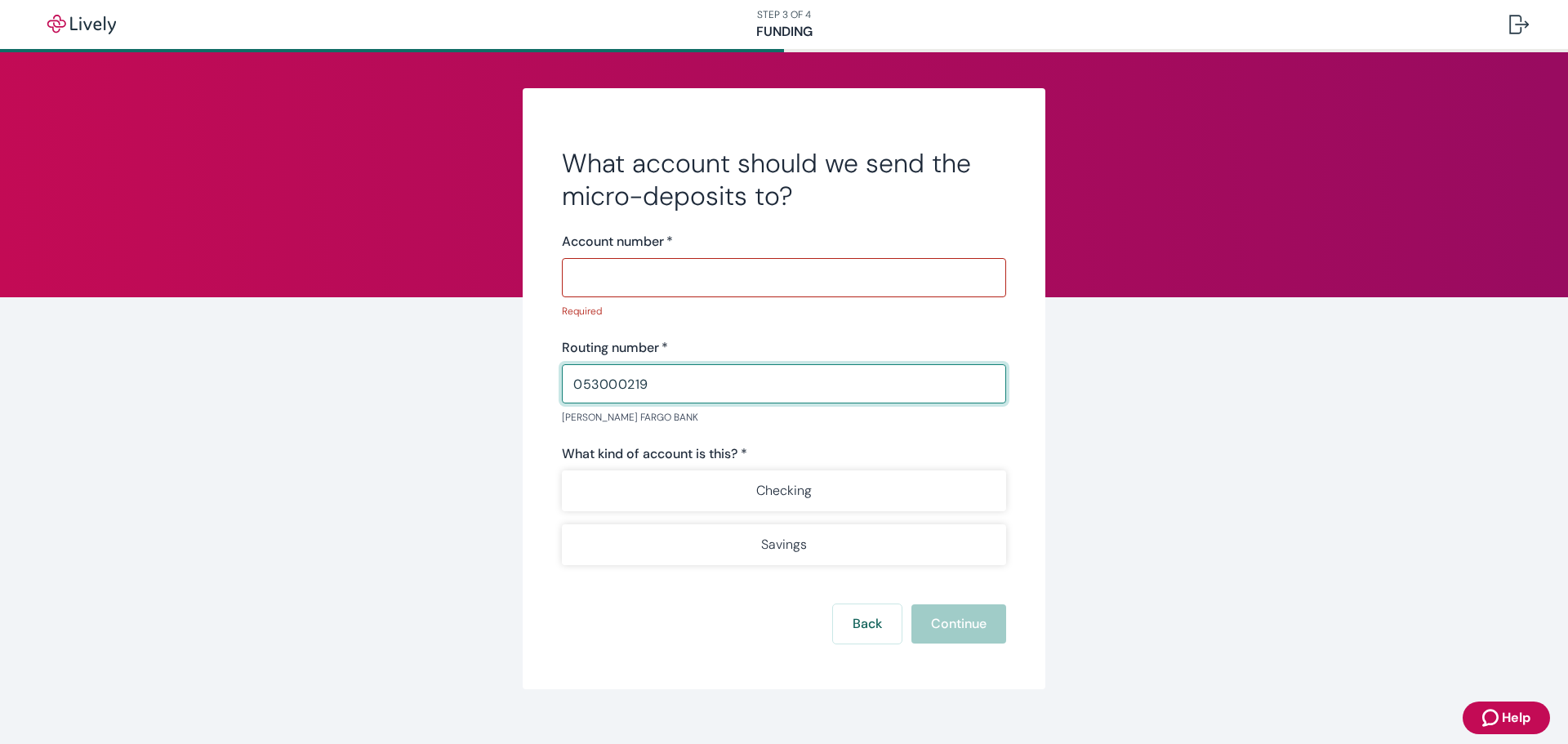
type input "053000219"
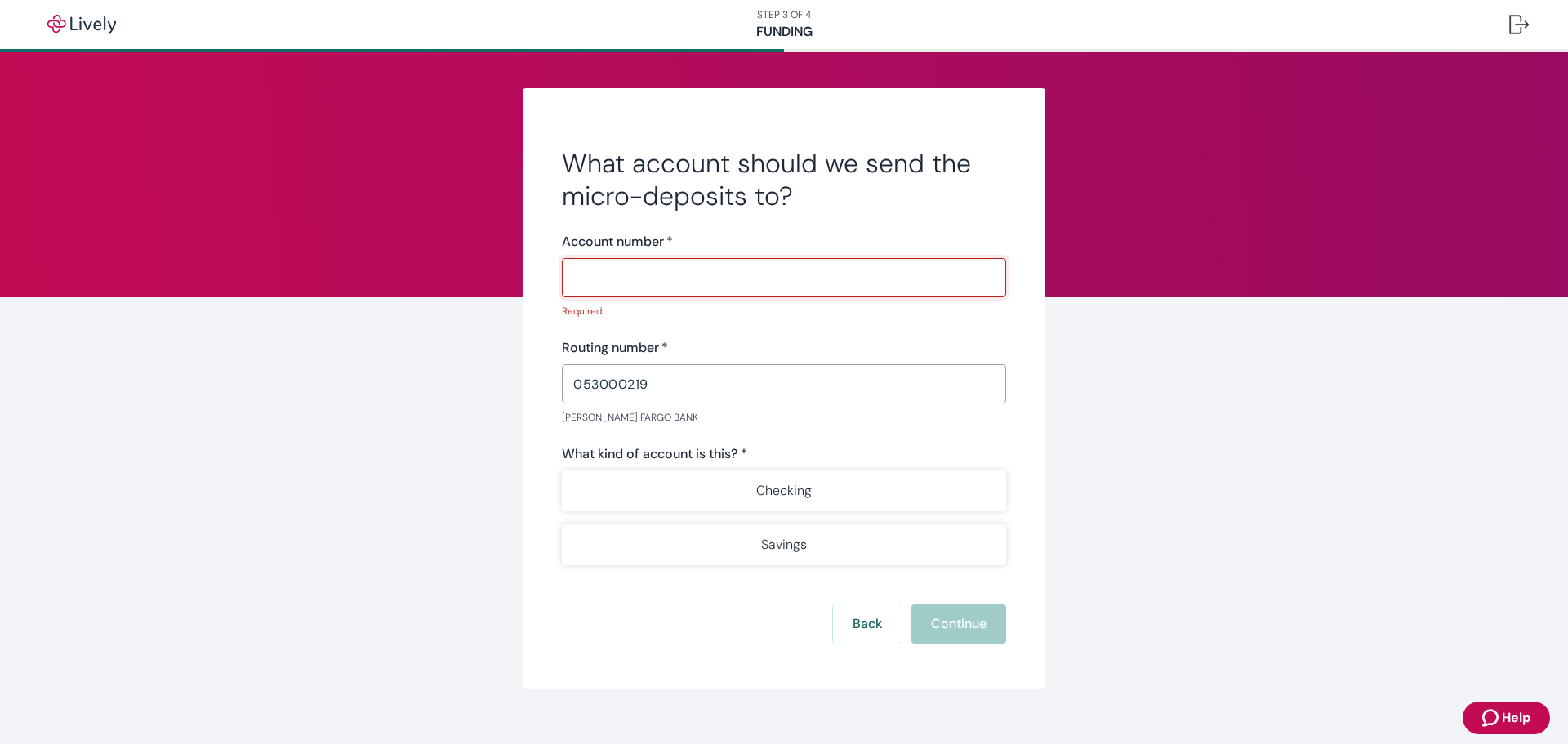
click at [688, 287] on input "Account number   *" at bounding box center [783, 278] width 444 height 33
paste input "8974461793"
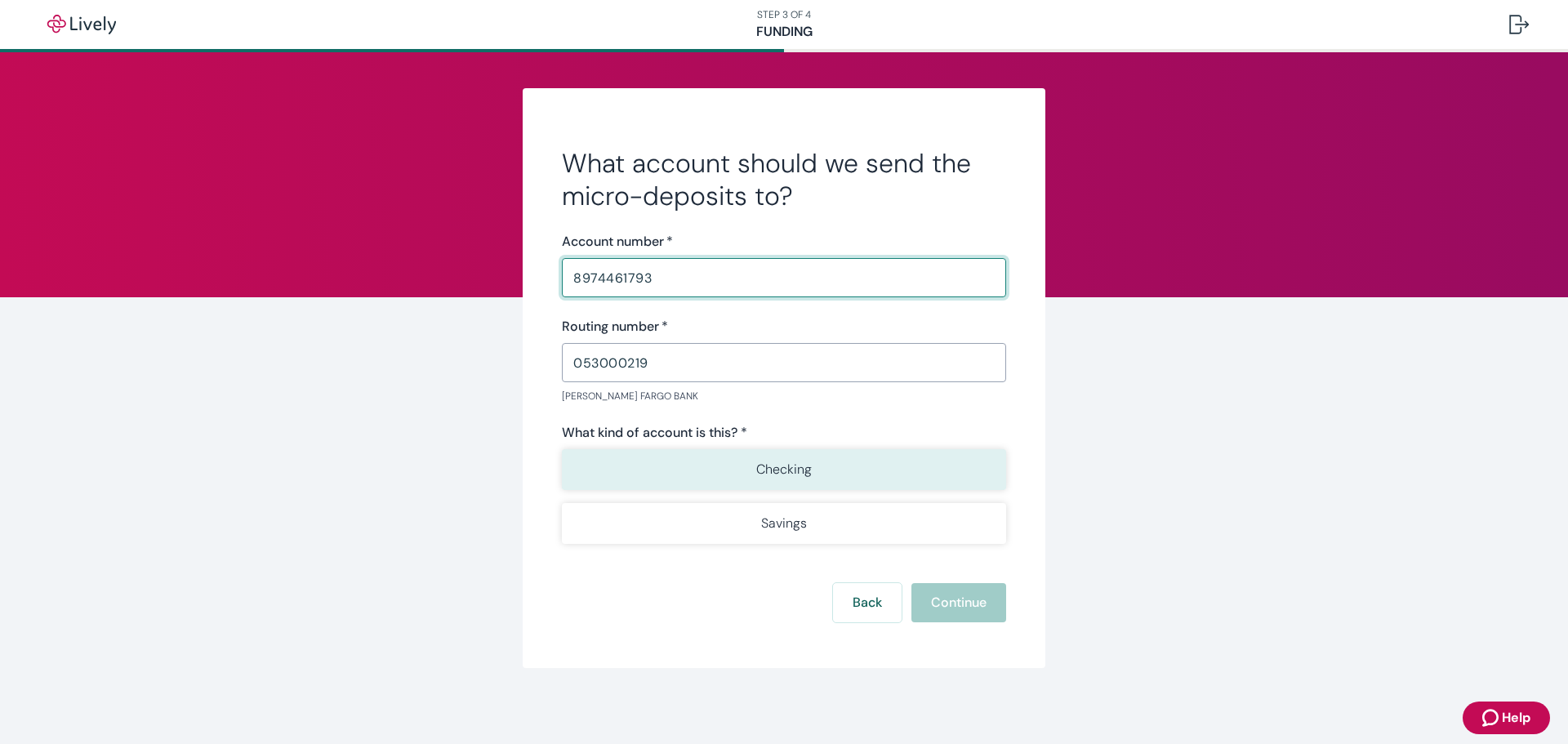
type input "8974461793"
click at [677, 465] on button "Checking" at bounding box center [783, 469] width 444 height 40
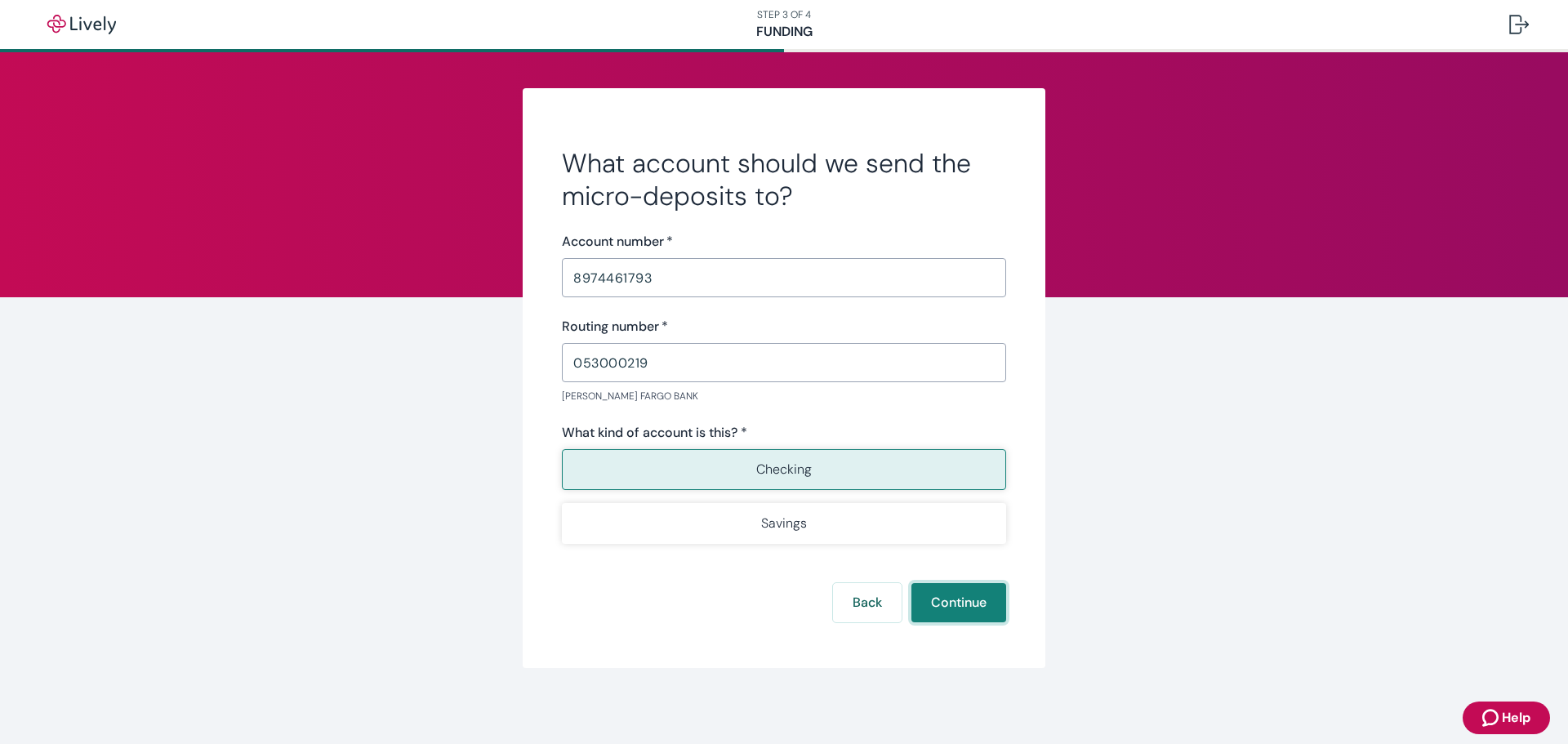
click at [945, 600] on button "Continue" at bounding box center [958, 602] width 94 height 40
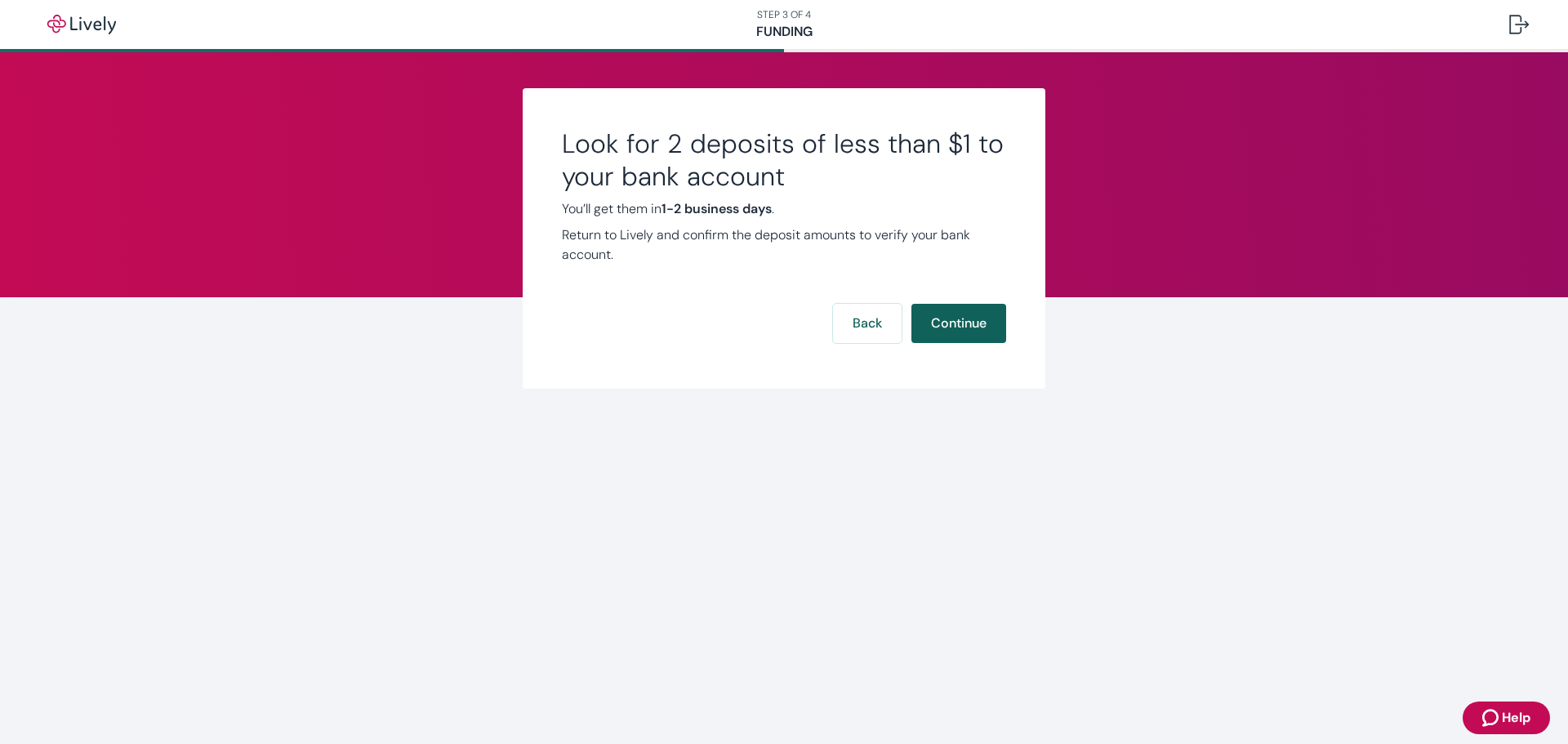
click at [948, 320] on button "Continue" at bounding box center [958, 323] width 94 height 40
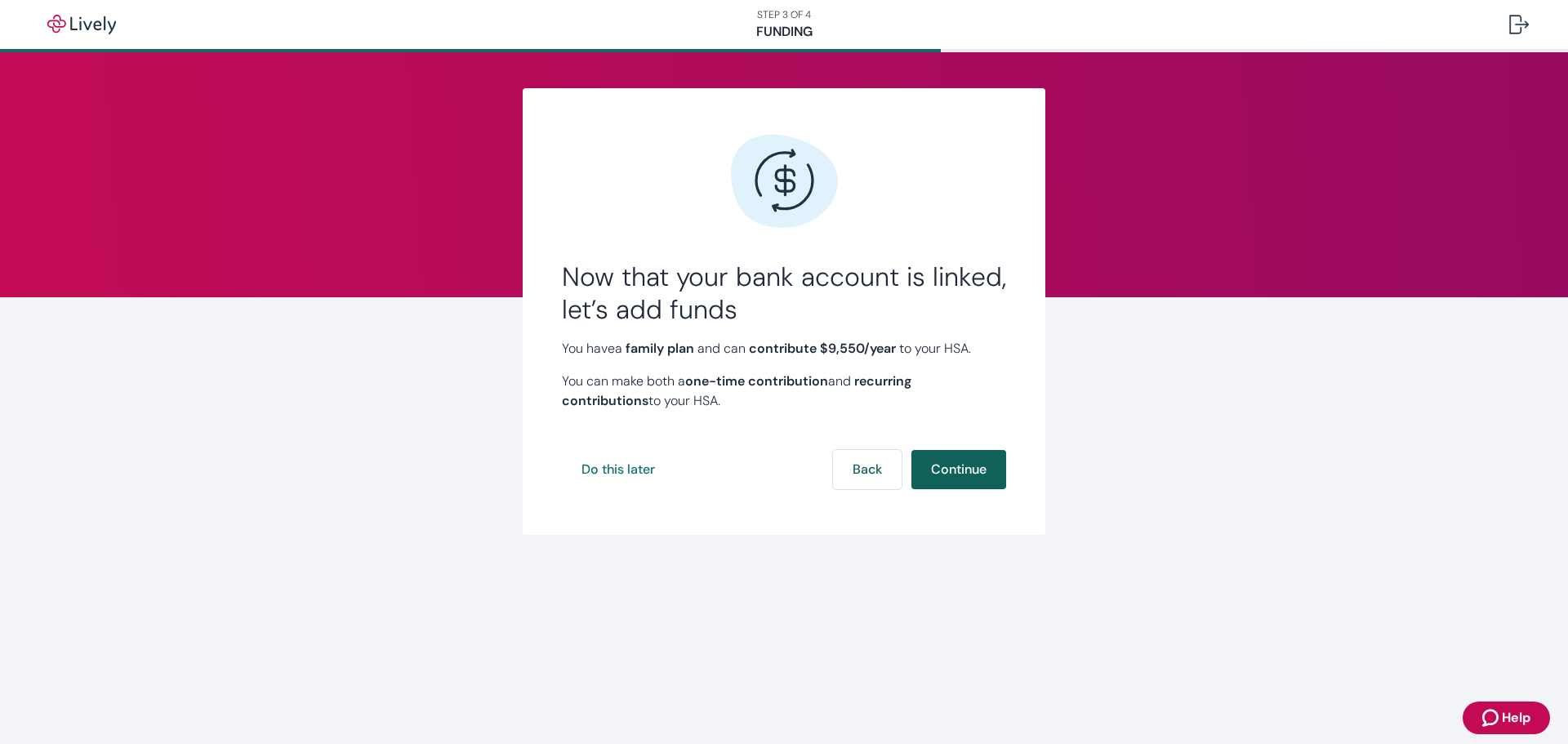
click at [948, 473] on button "Continue" at bounding box center [958, 469] width 94 height 40
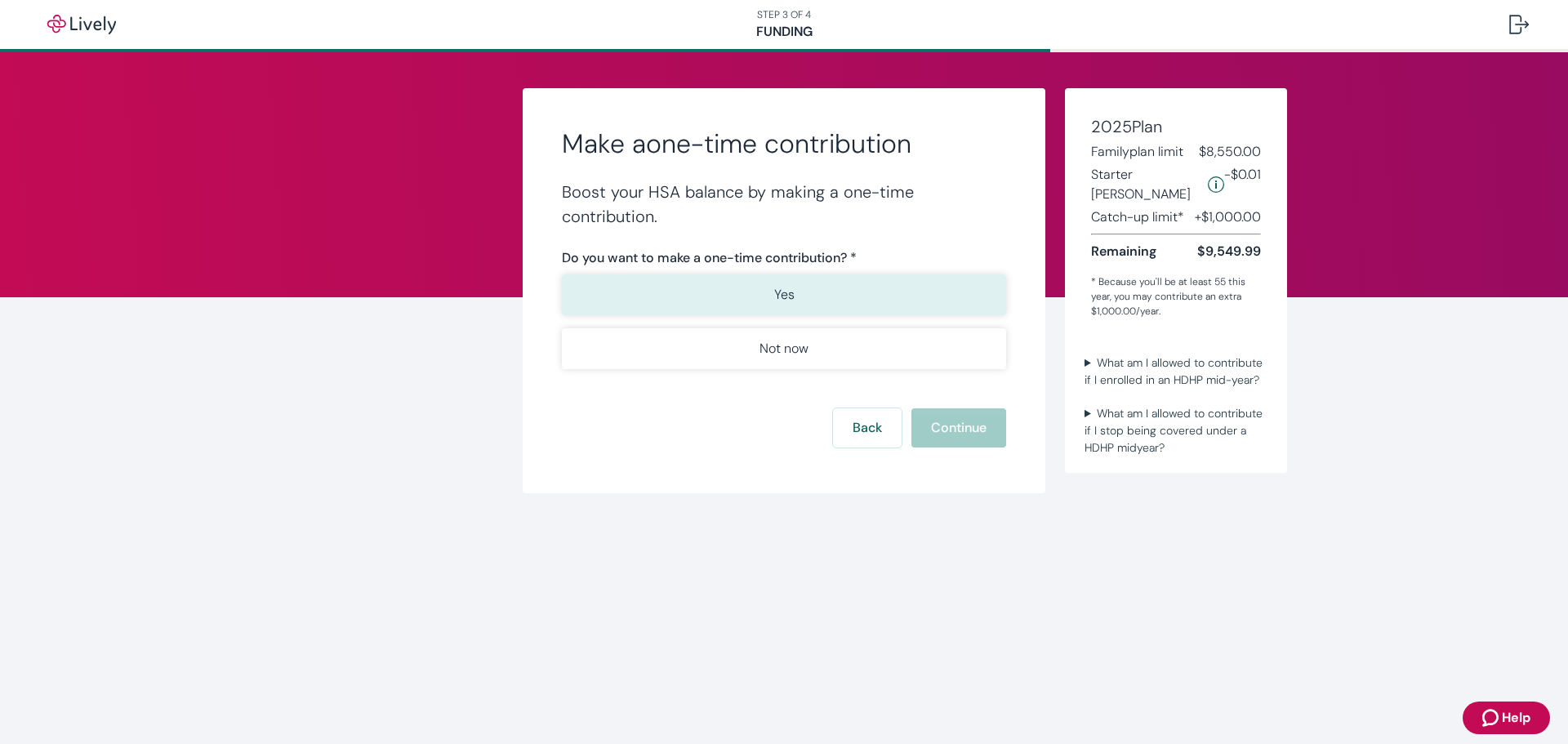
click at [720, 298] on button "Yes" at bounding box center [783, 295] width 444 height 40
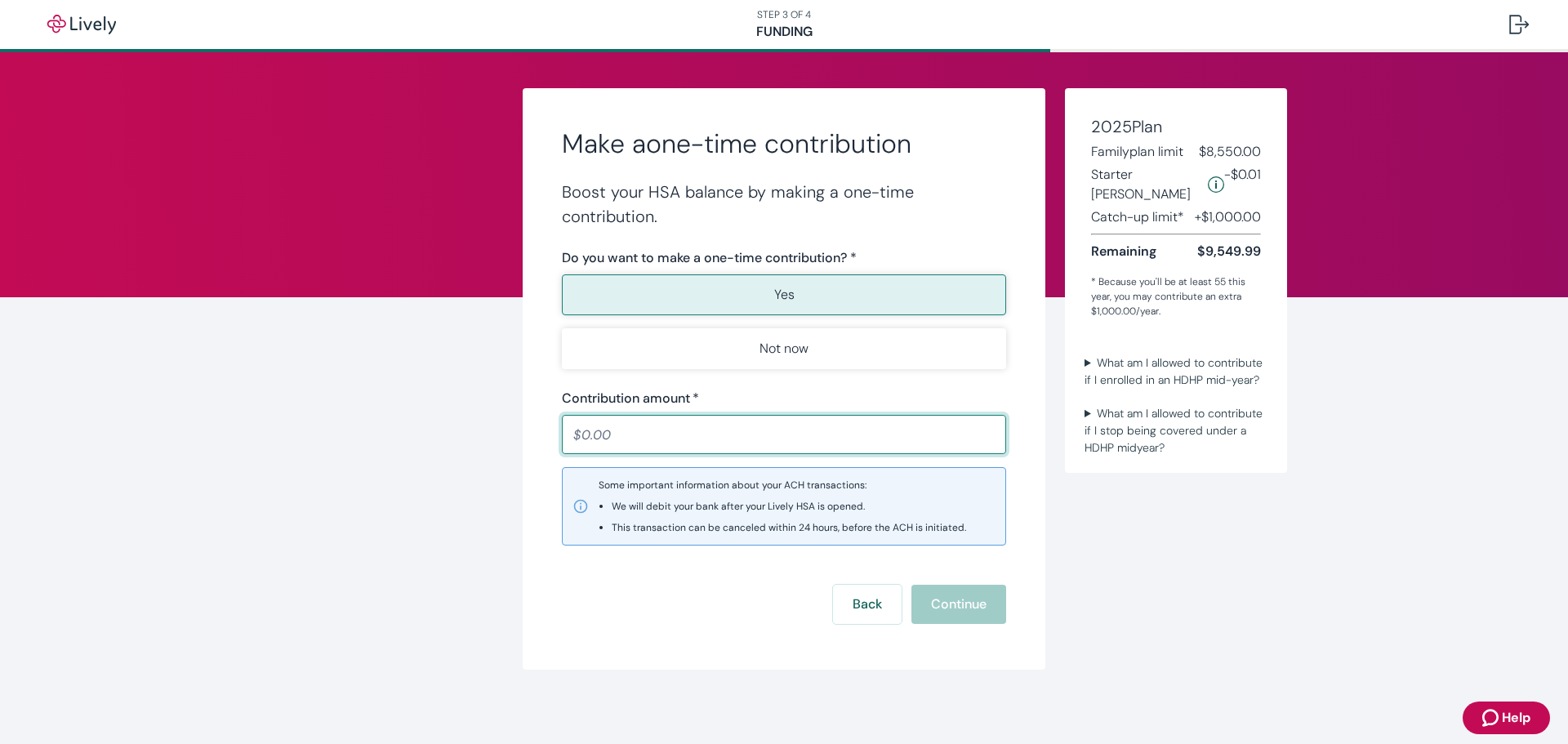
drag, startPoint x: 649, startPoint y: 427, endPoint x: 481, endPoint y: 431, distance: 168.0
click at [481, 431] on div "Make a one-time contribution Boost your HSA balance by making a one-time contri…" at bounding box center [784, 380] width 784 height 582
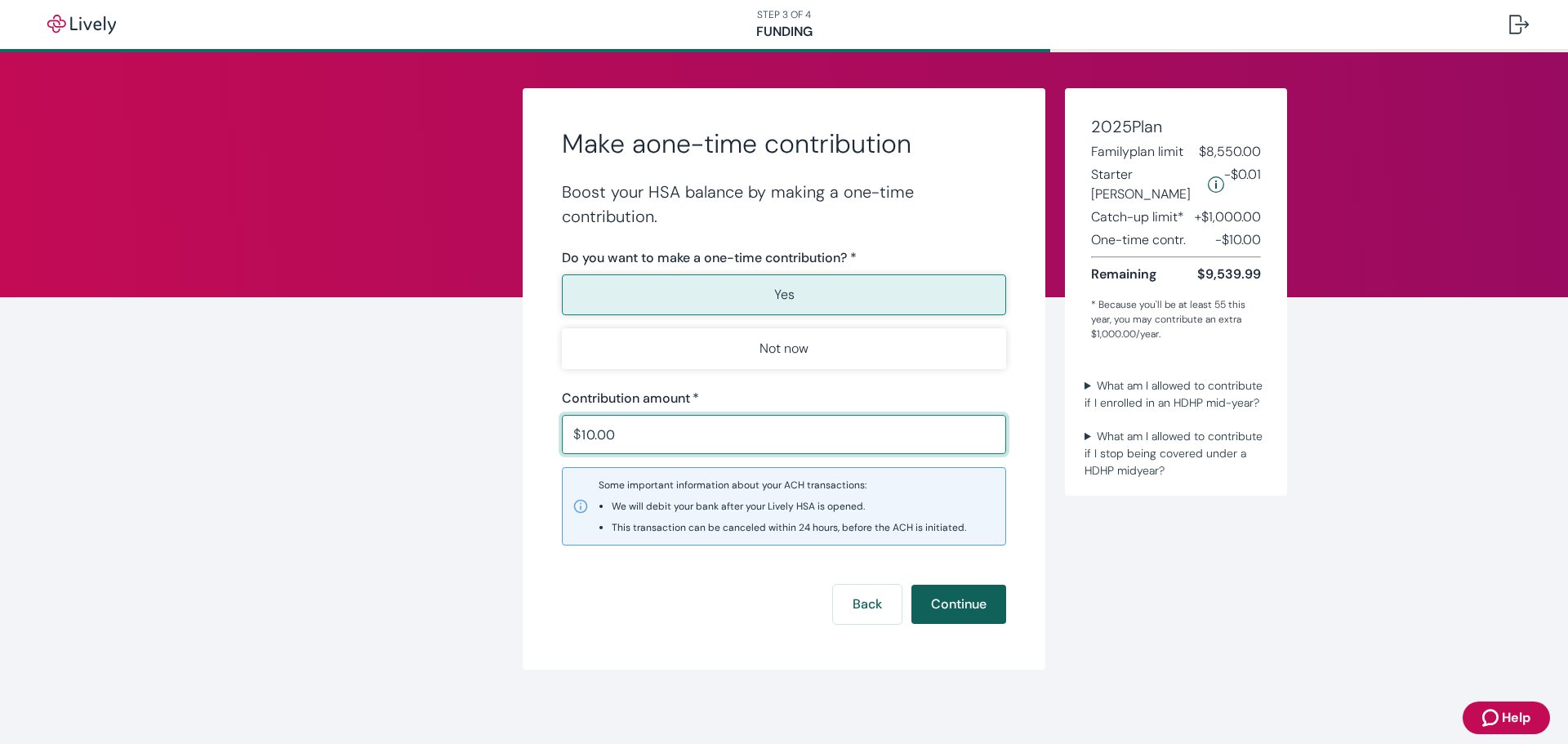
type input "10.00"
click at [949, 604] on button "Continue" at bounding box center [958, 604] width 94 height 40
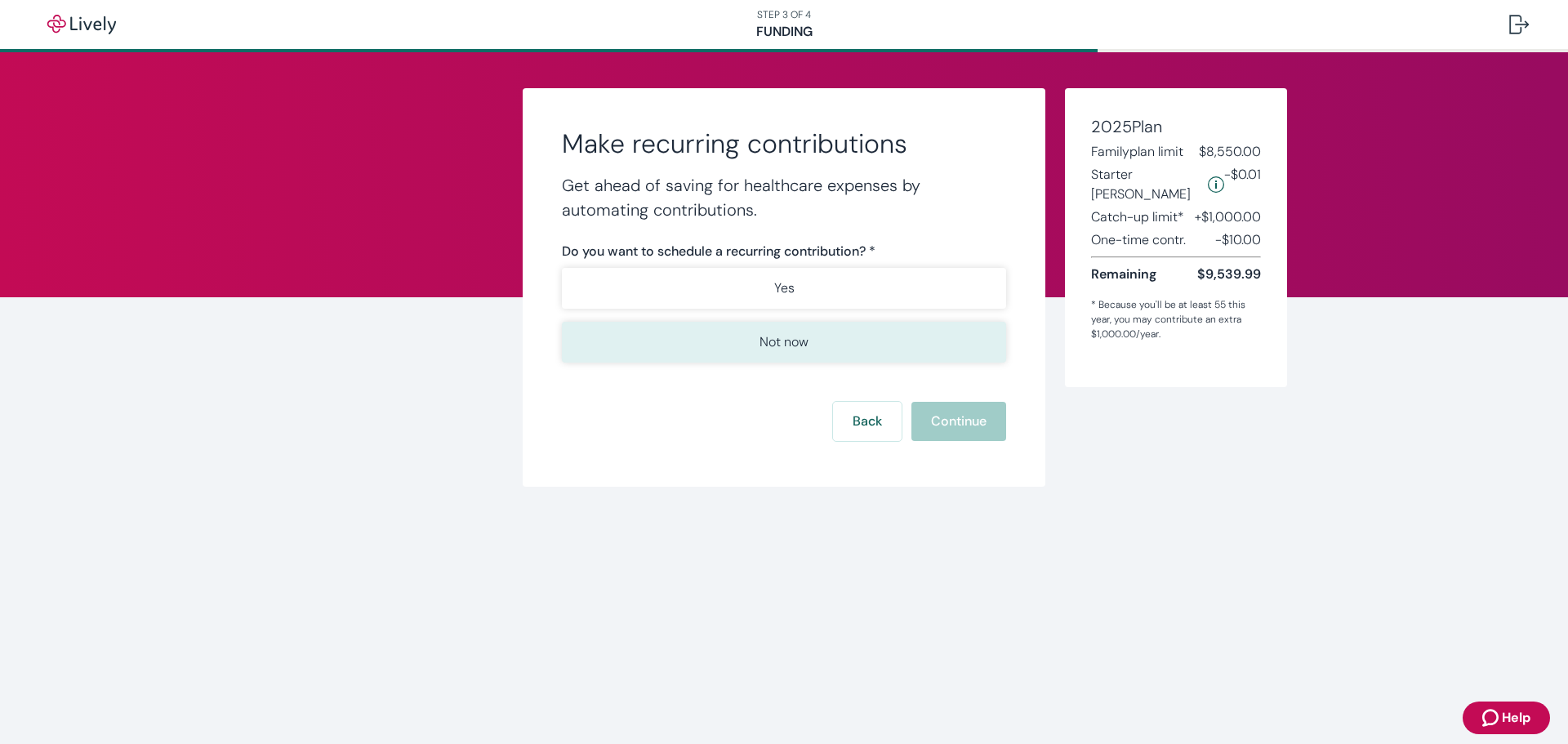
click at [749, 345] on button "Not now" at bounding box center [783, 342] width 444 height 40
click at [953, 422] on button "Continue" at bounding box center [958, 421] width 94 height 40
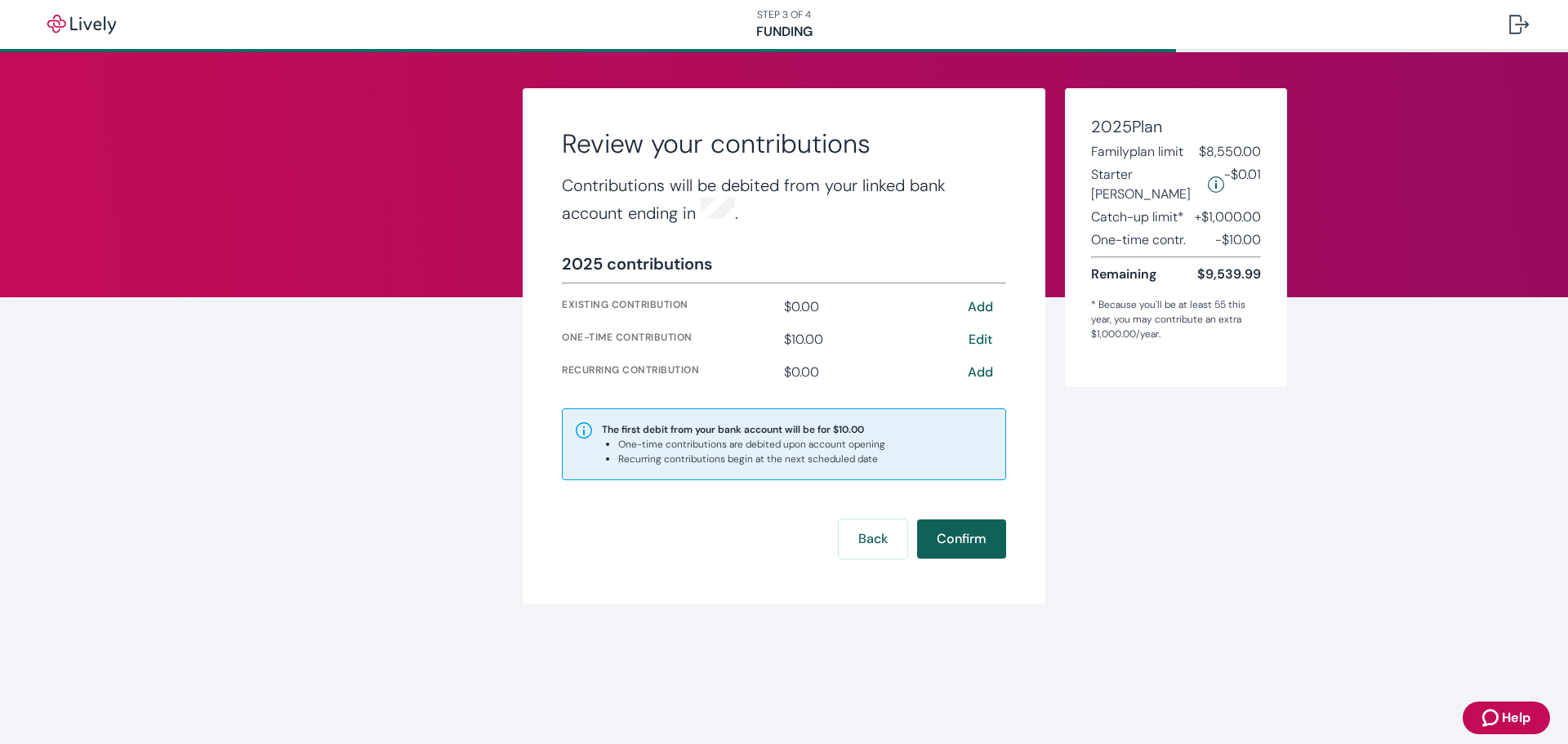
click at [974, 538] on button "Confirm" at bounding box center [961, 539] width 89 height 40
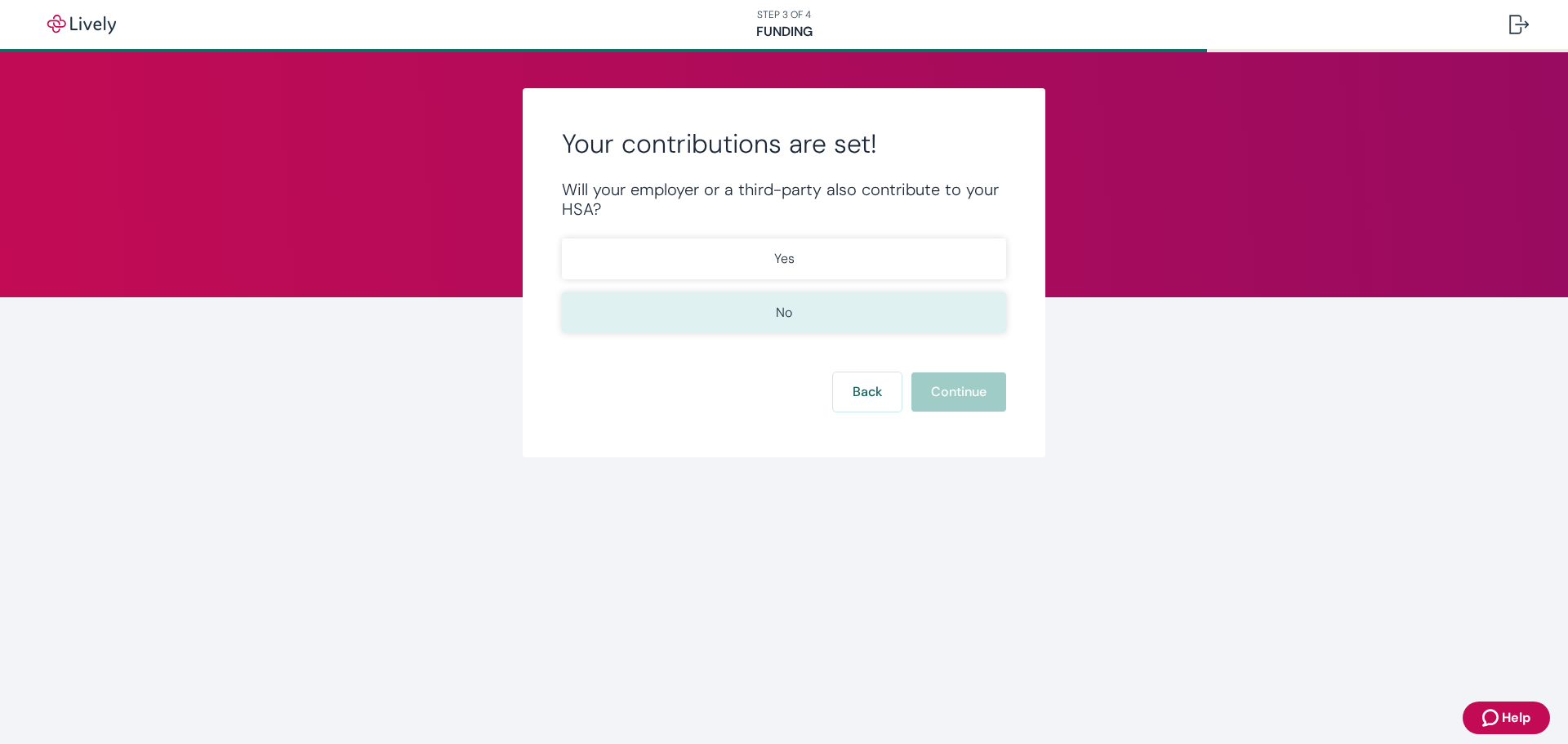
click at [717, 312] on button "No" at bounding box center [783, 313] width 444 height 40
click at [927, 386] on button "Continue" at bounding box center [958, 392] width 94 height 40
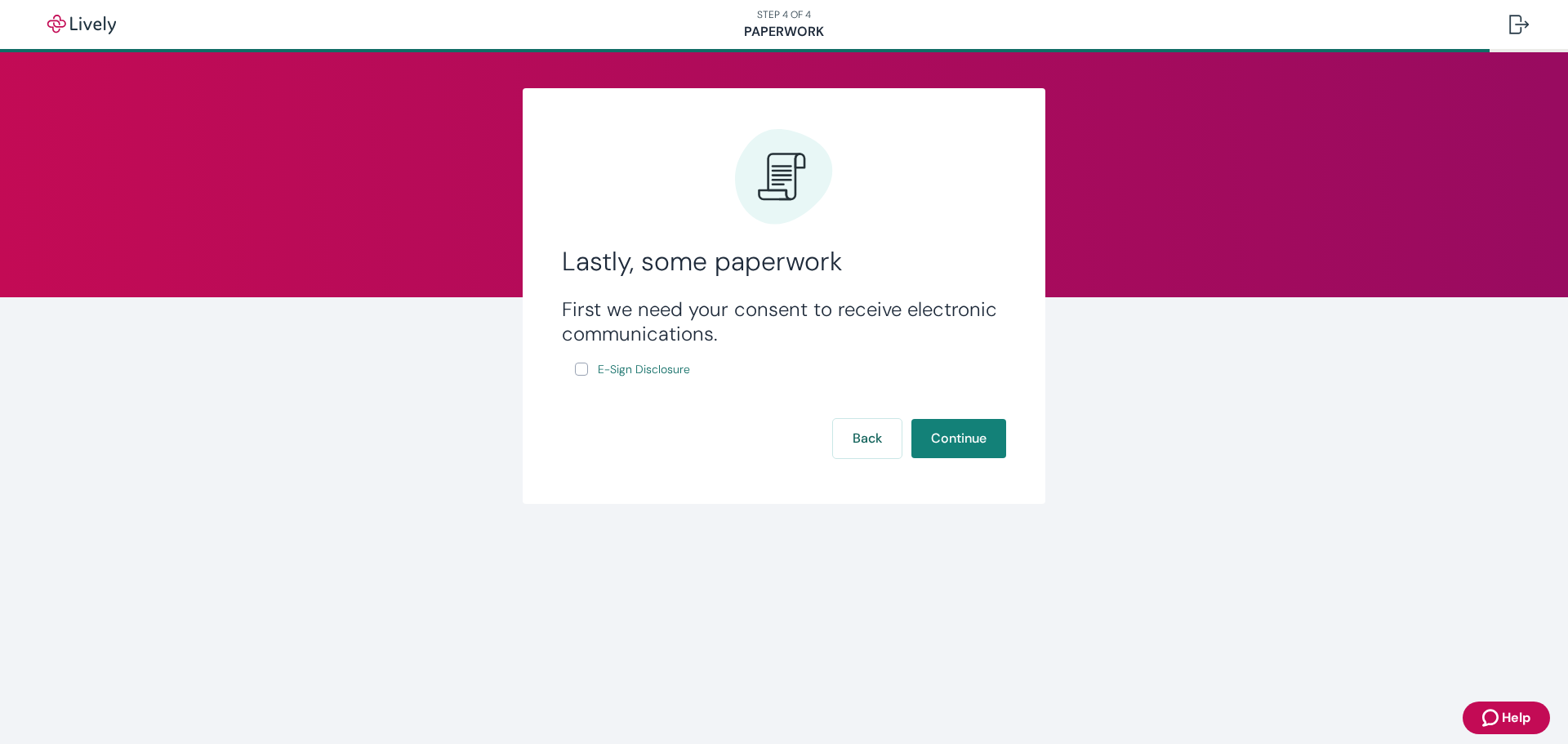
click at [585, 374] on input "E-Sign Disclosure" at bounding box center [582, 369] width 13 height 13
checkbox input "true"
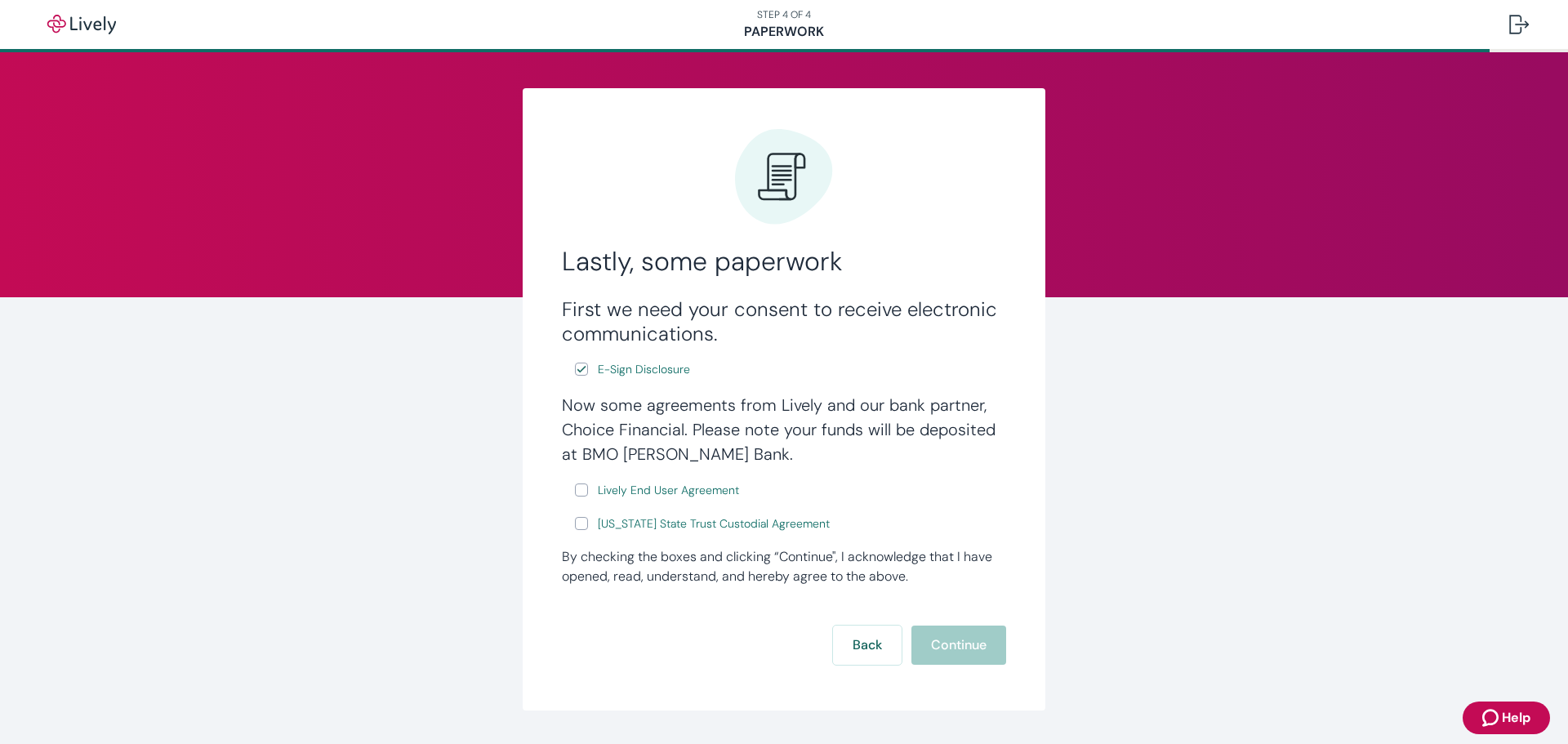
scroll to position [45, 0]
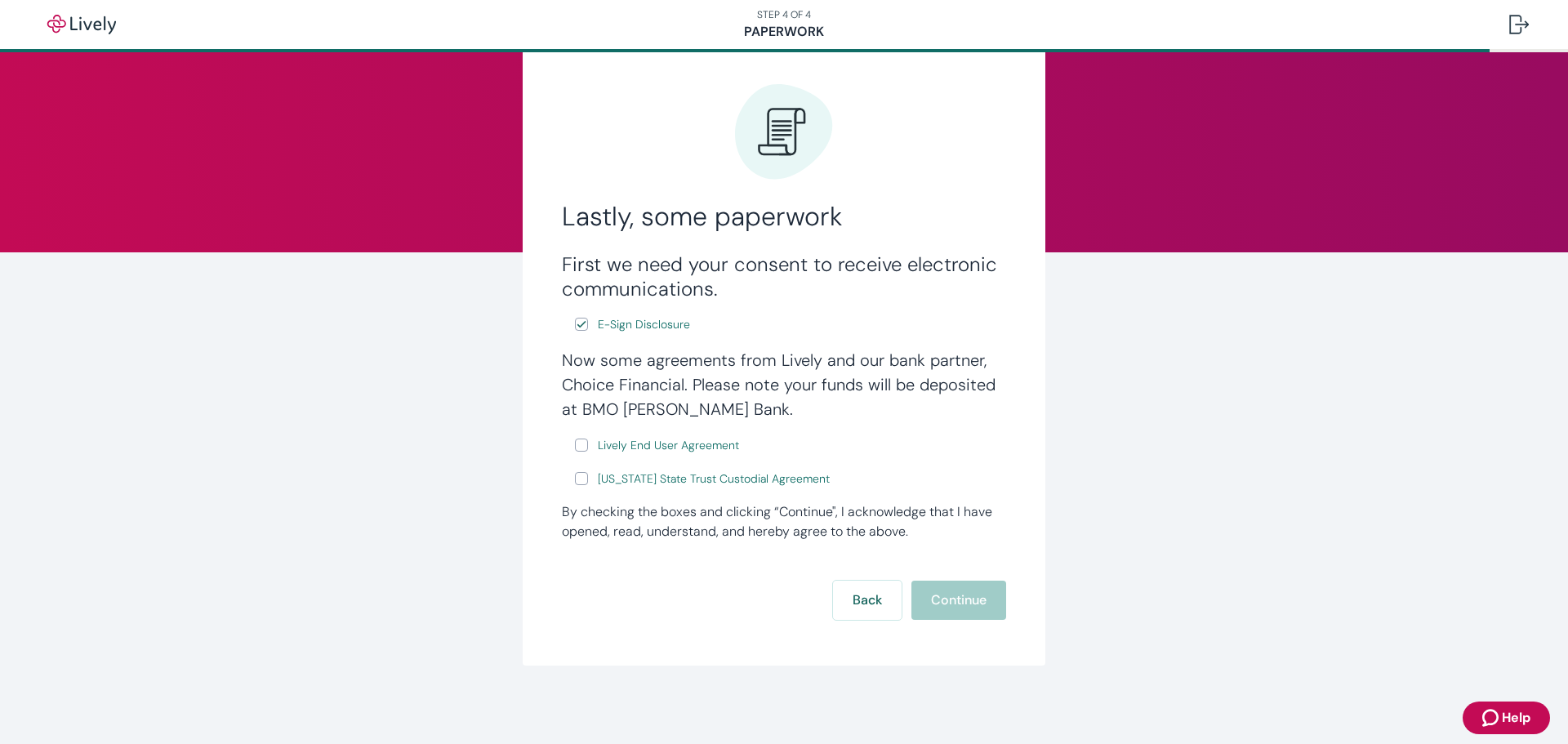
click at [575, 444] on input "Lively End User Agreement" at bounding box center [582, 445] width 13 height 13
checkbox input "true"
click at [576, 485] on input "[US_STATE] State Trust Custodial Agreement" at bounding box center [582, 479] width 13 height 13
checkbox input "true"
click at [958, 603] on button "Continue" at bounding box center [958, 600] width 94 height 40
